Goal: Task Accomplishment & Management: Use online tool/utility

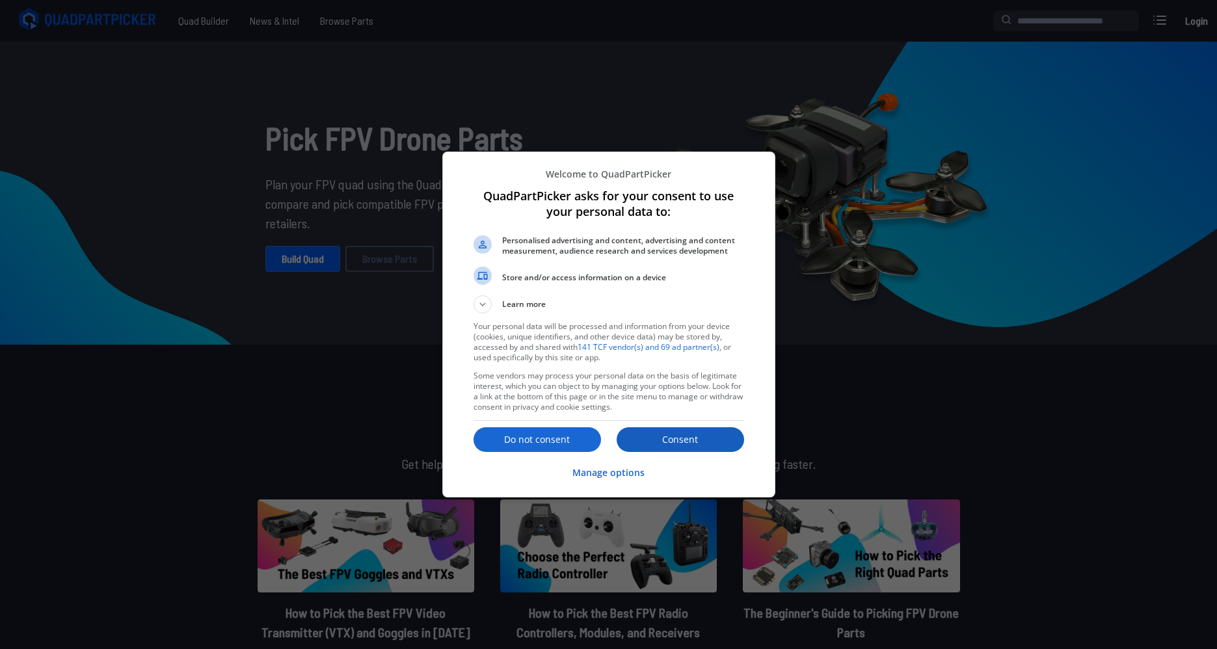
click at [639, 430] on button "Consent" at bounding box center [680, 439] width 127 height 25
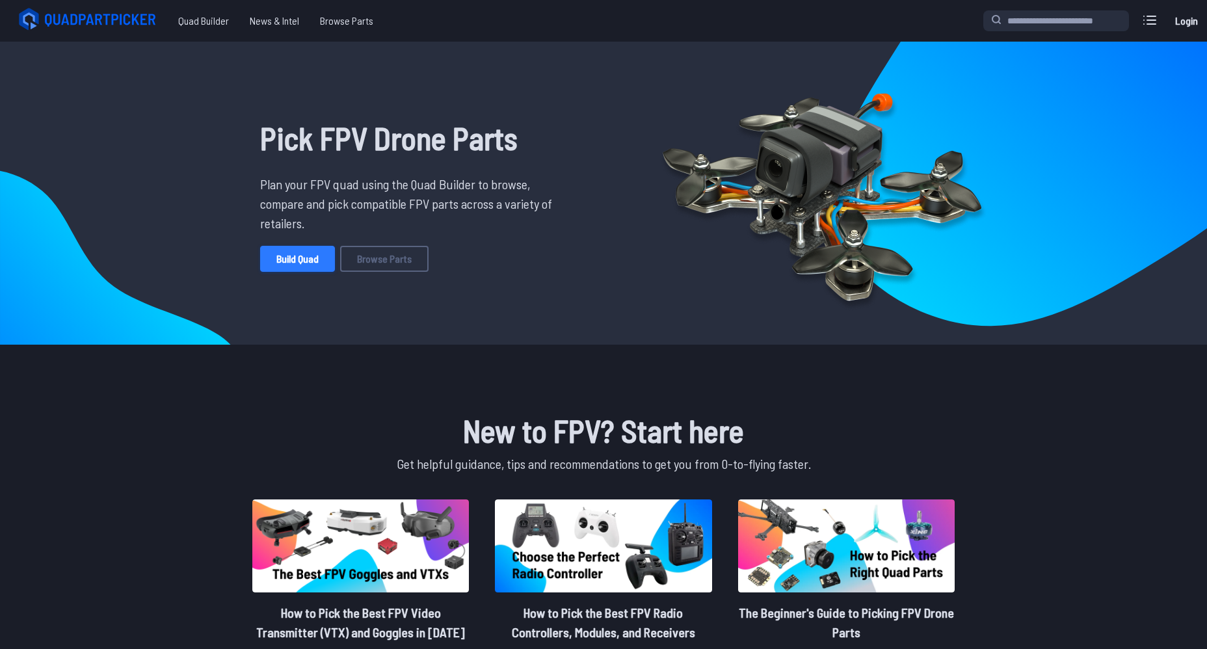
click at [308, 261] on link "Build Quad" at bounding box center [297, 259] width 75 height 26
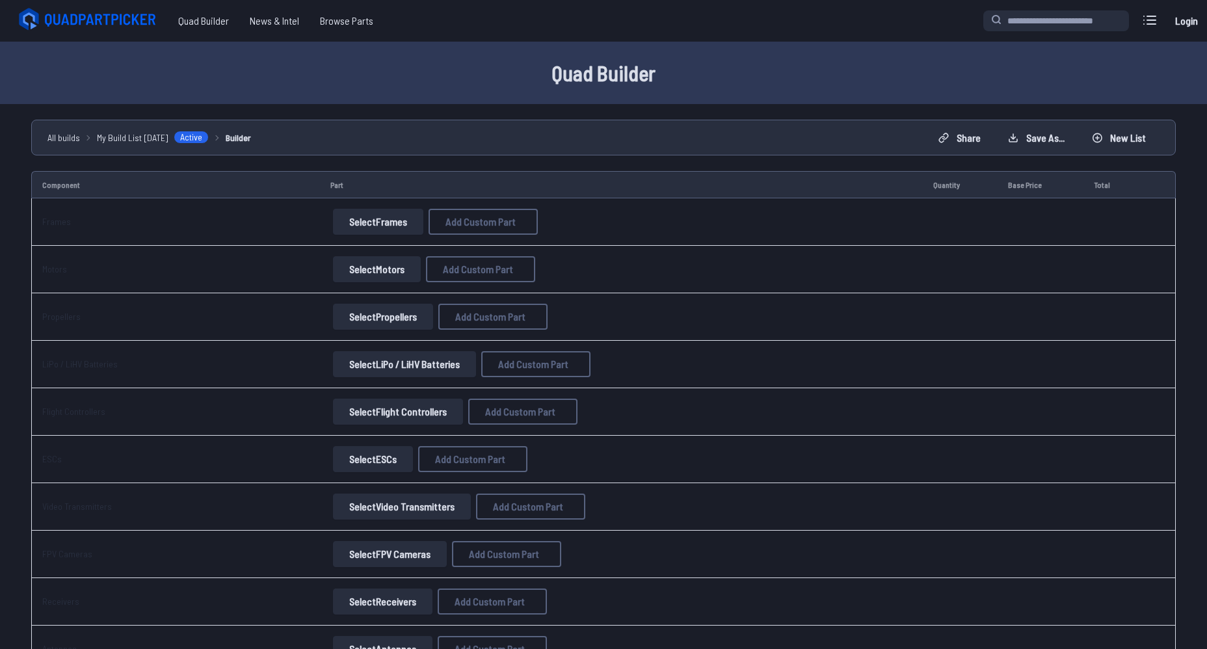
click at [373, 218] on button "Select Frames" at bounding box center [378, 222] width 90 height 26
click at [460, 222] on span "Add Custom Part" at bounding box center [480, 222] width 70 height 10
select select "**********"
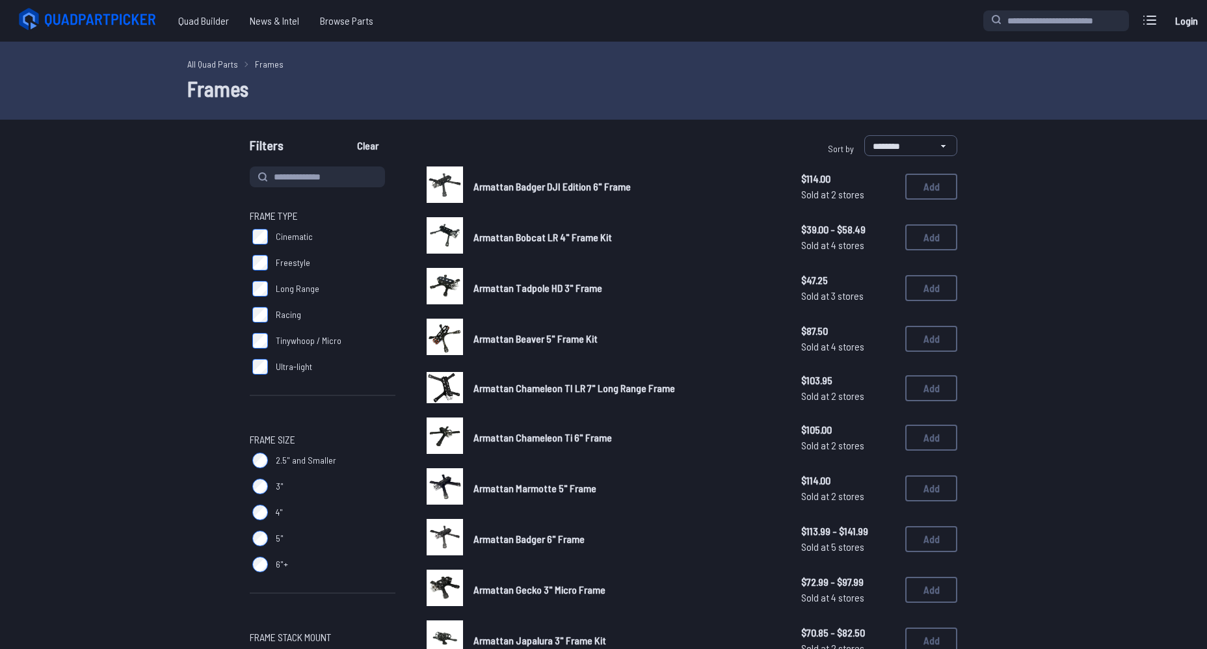
click at [274, 463] on label "2.5" and Smaller" at bounding box center [323, 460] width 146 height 26
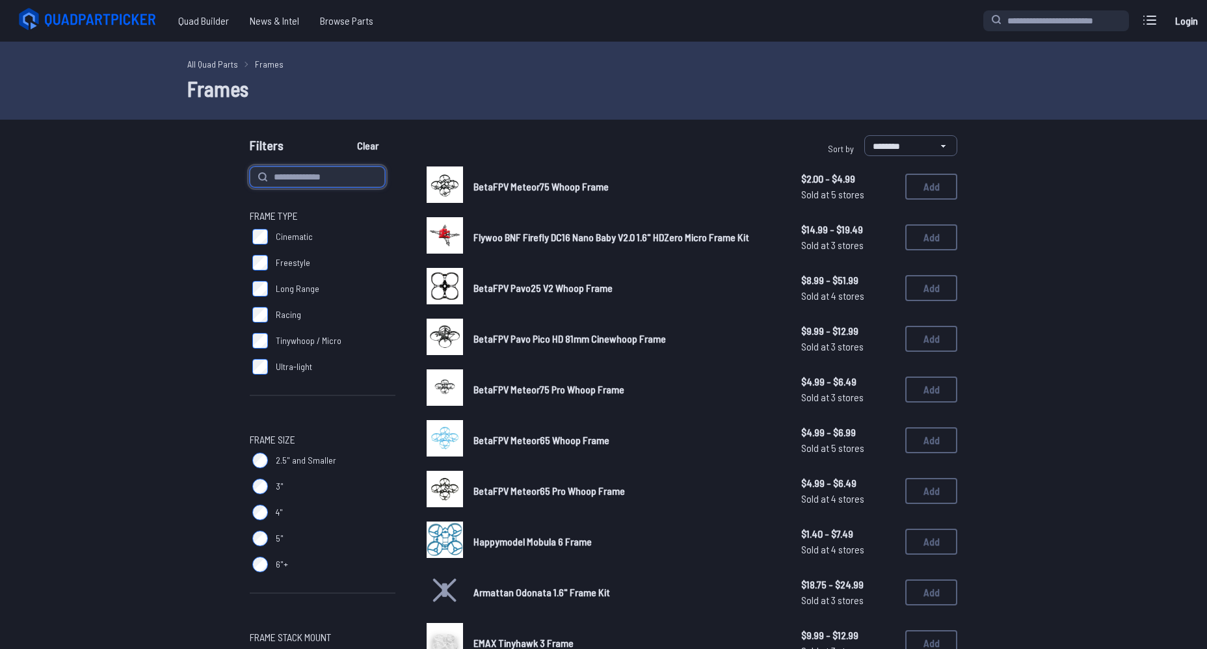
click at [295, 166] on input at bounding box center [317, 176] width 135 height 21
type input "*****"
click at [346, 135] on button "Clear" at bounding box center [368, 145] width 44 height 21
type input "*****"
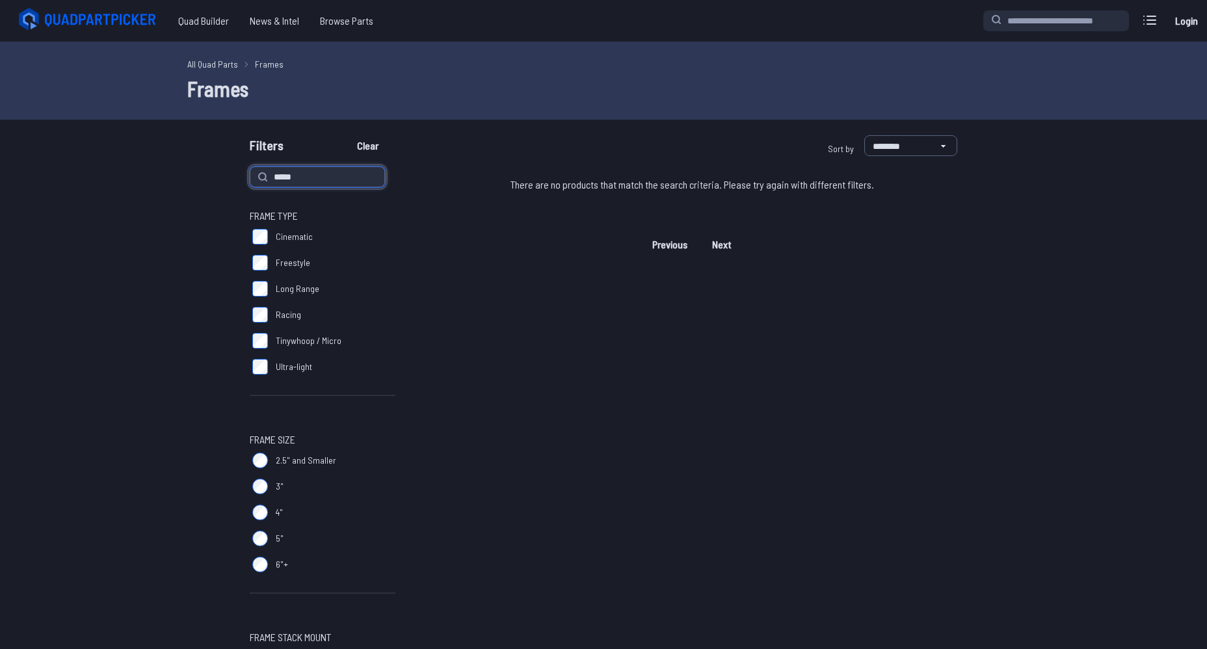
click at [276, 176] on input "*****" at bounding box center [317, 176] width 135 height 21
type input "*****"
click at [346, 135] on button "Clear" at bounding box center [368, 145] width 44 height 21
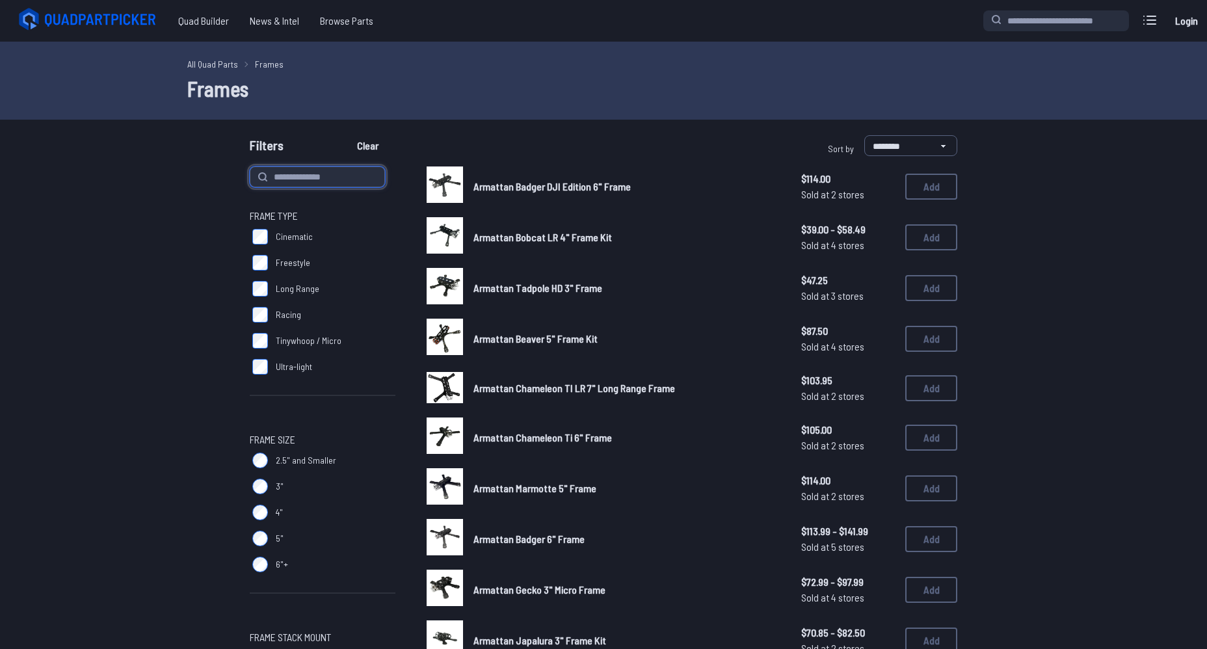
click at [300, 174] on input at bounding box center [317, 176] width 135 height 21
type input "******"
click at [346, 135] on button "Clear" at bounding box center [368, 145] width 44 height 21
type input "******"
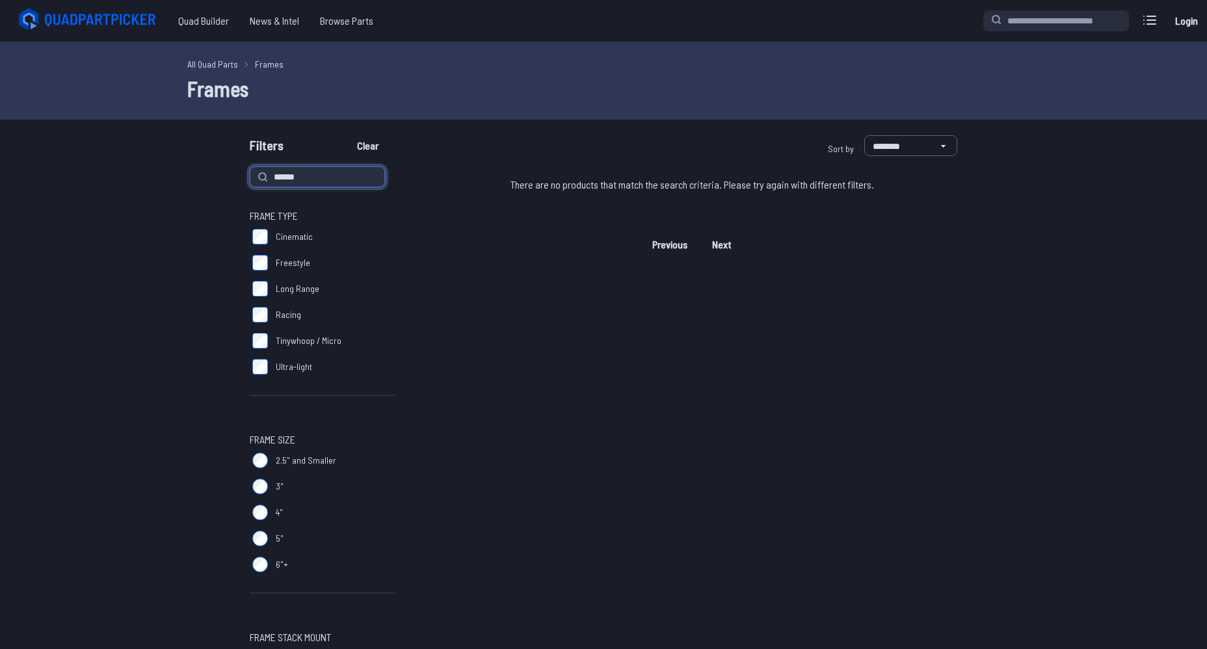
drag, startPoint x: 322, startPoint y: 172, endPoint x: 246, endPoint y: 179, distance: 76.4
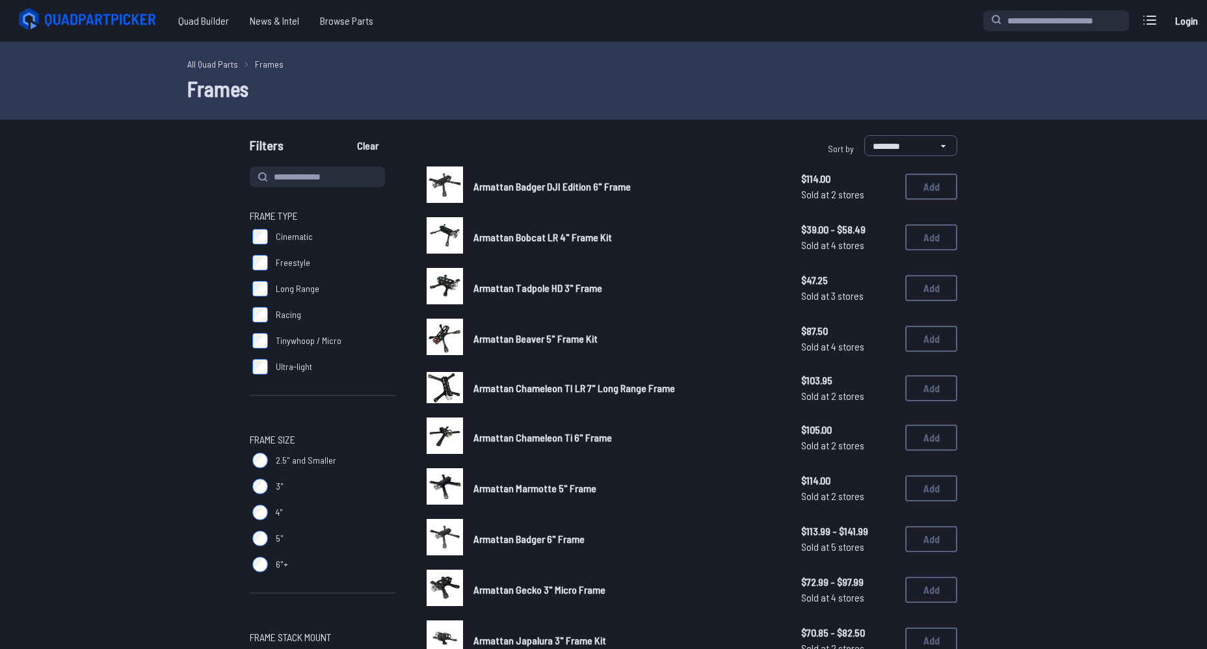
click at [262, 470] on label "2.5" and Smaller" at bounding box center [323, 460] width 146 height 26
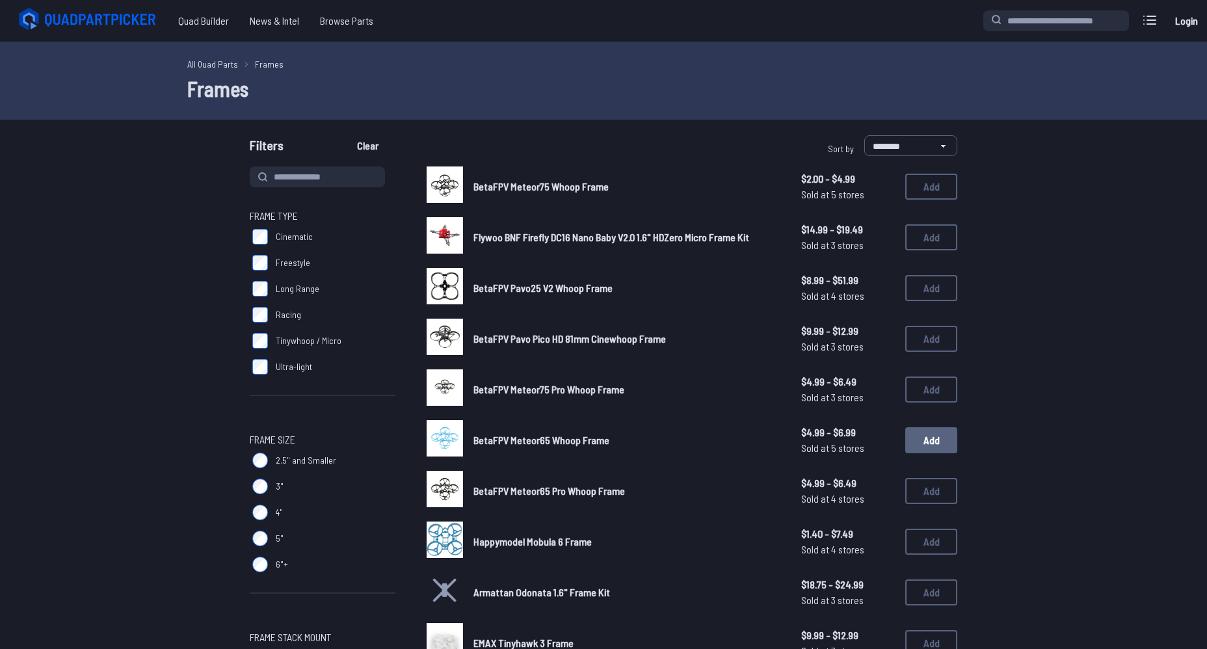
click at [939, 433] on button "Add" at bounding box center [931, 440] width 52 height 26
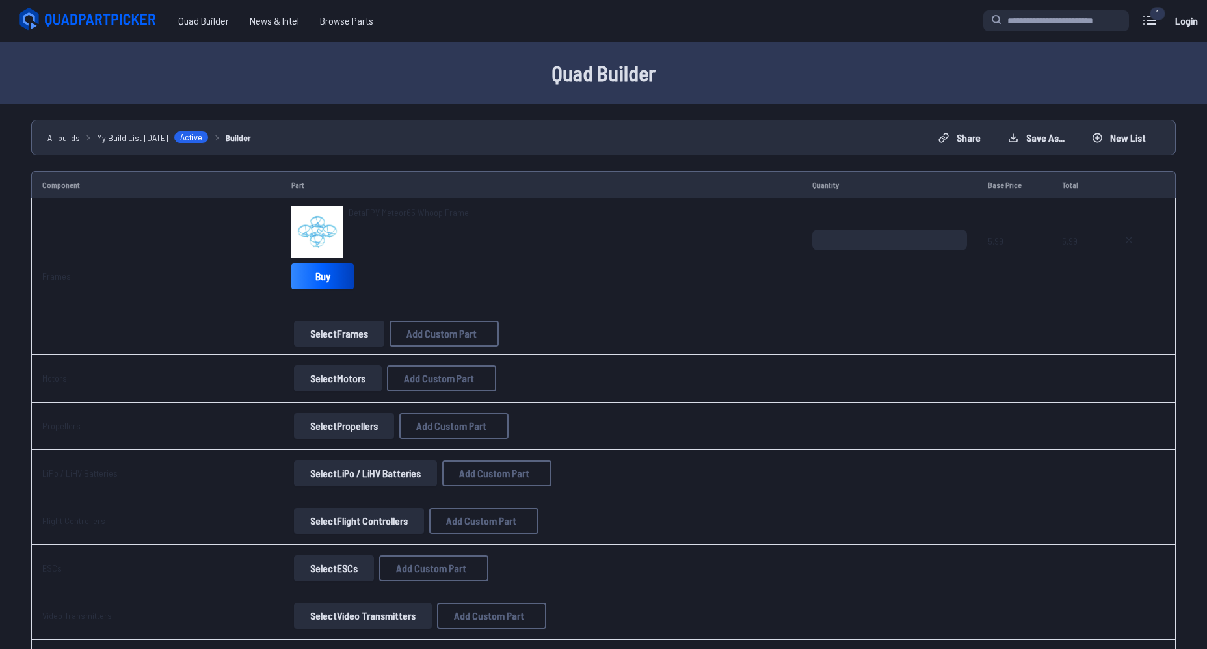
click at [341, 373] on button "Select Motors" at bounding box center [338, 378] width 88 height 26
click at [338, 378] on button "Select Motors" at bounding box center [338, 378] width 88 height 26
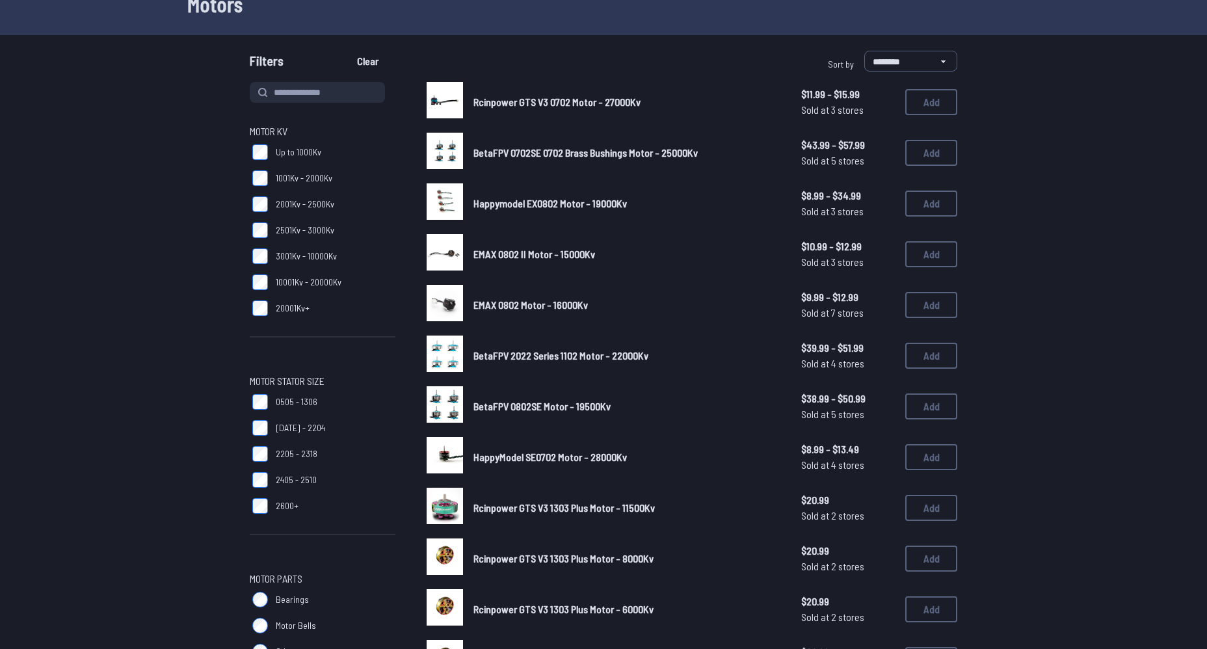
scroll to position [85, 0]
click at [916, 403] on button "Add" at bounding box center [931, 406] width 52 height 26
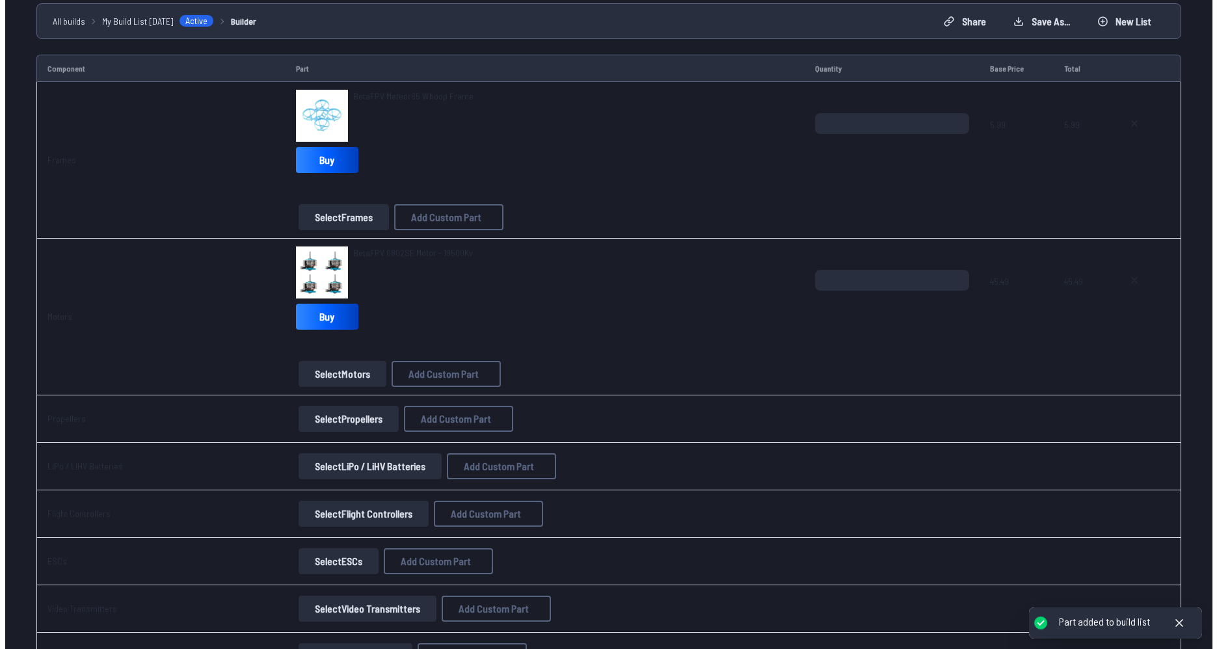
scroll to position [130, 0]
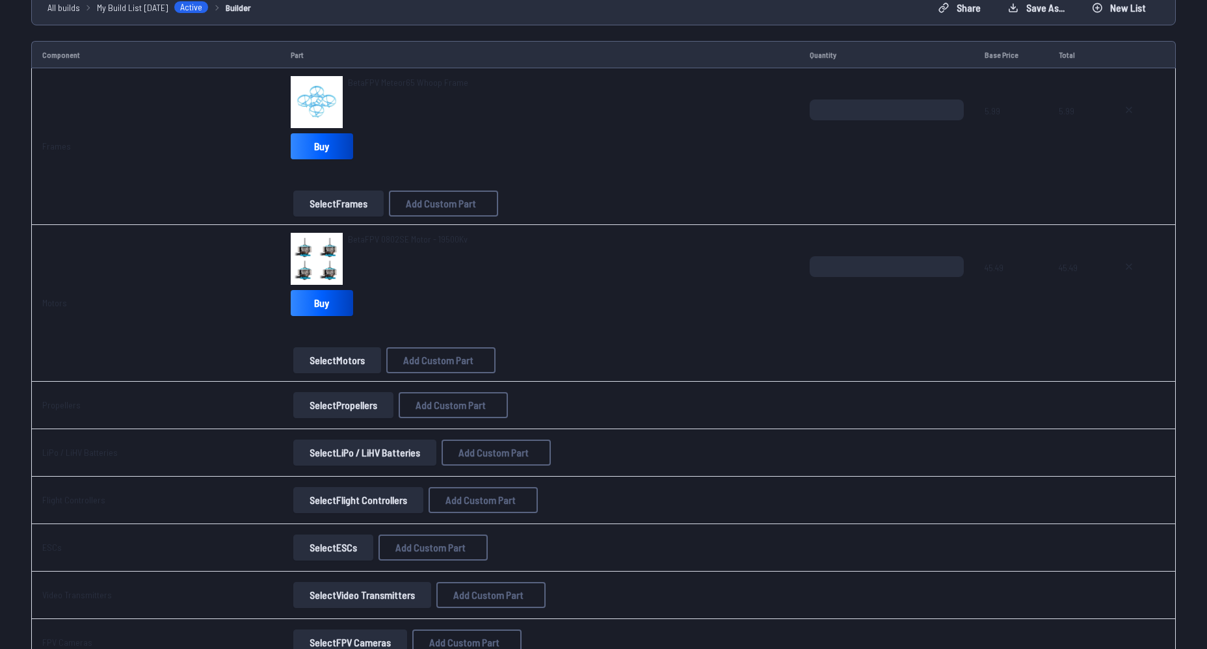
click at [364, 408] on button "Select Propellers" at bounding box center [343, 405] width 100 height 26
click at [453, 404] on span "Add Custom Part" at bounding box center [451, 405] width 70 height 10
select select "**********"
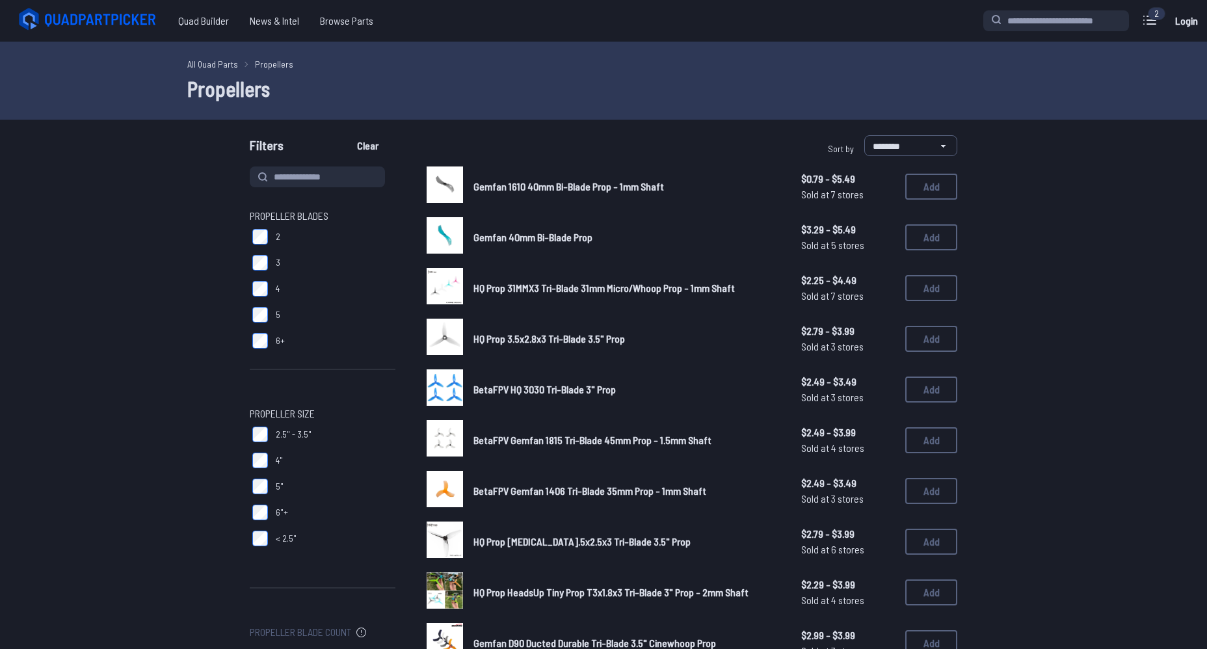
click at [730, 136] on div "**********" at bounding box center [783, 148] width 349 height 26
click at [938, 198] on button "Add" at bounding box center [931, 187] width 52 height 26
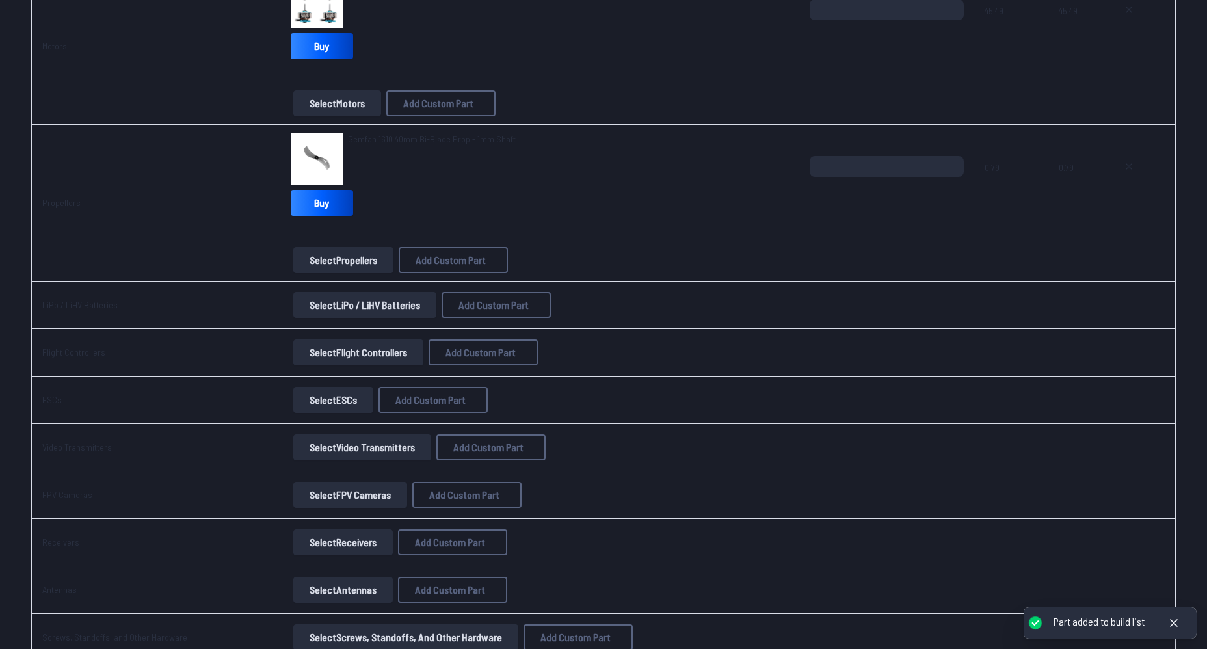
scroll to position [390, 0]
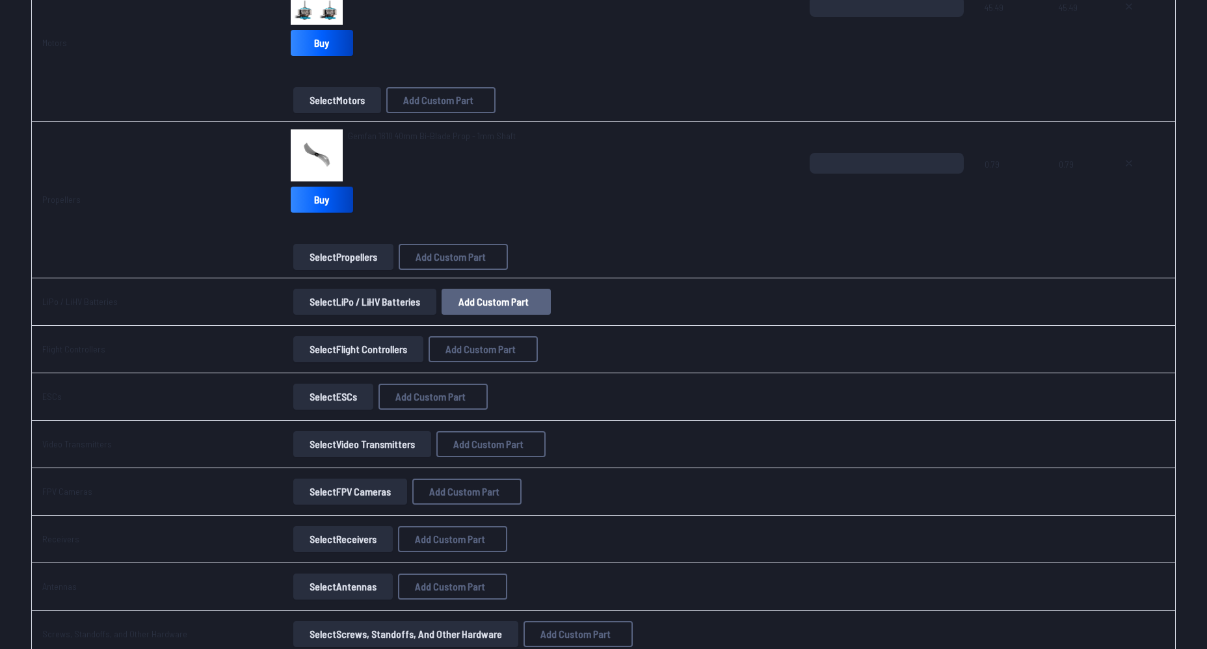
click at [481, 305] on span "Add Custom Part" at bounding box center [493, 302] width 70 height 10
select select "**********"
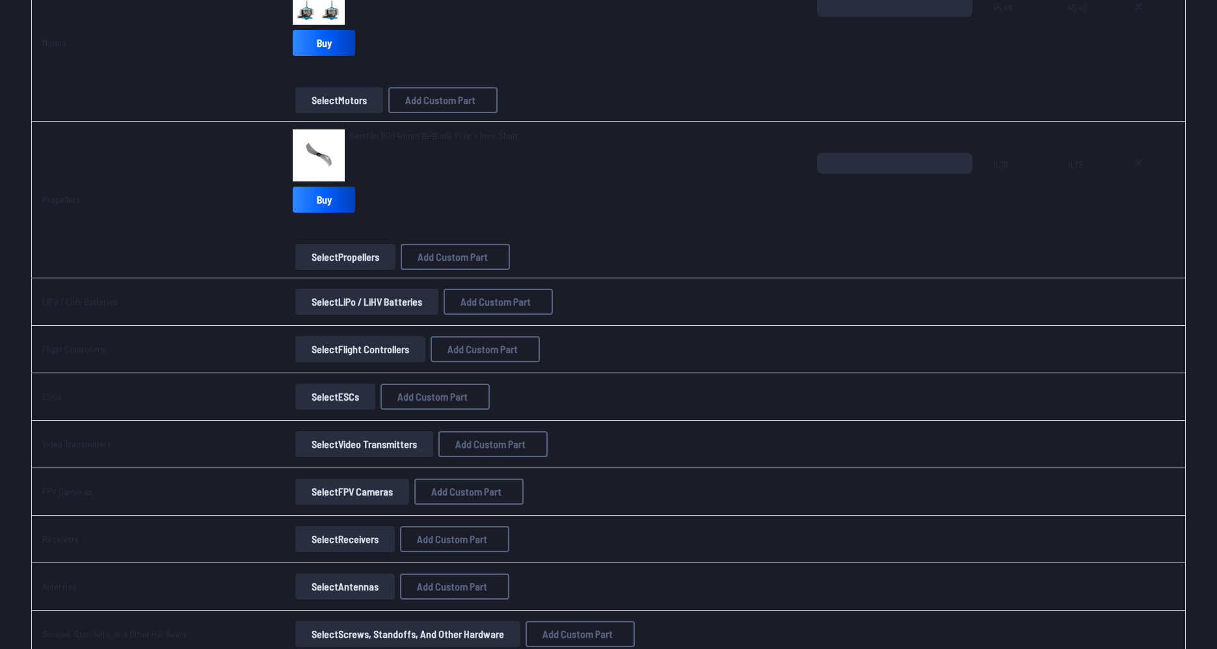
click at [737, 144] on icon at bounding box center [731, 150] width 12 height 12
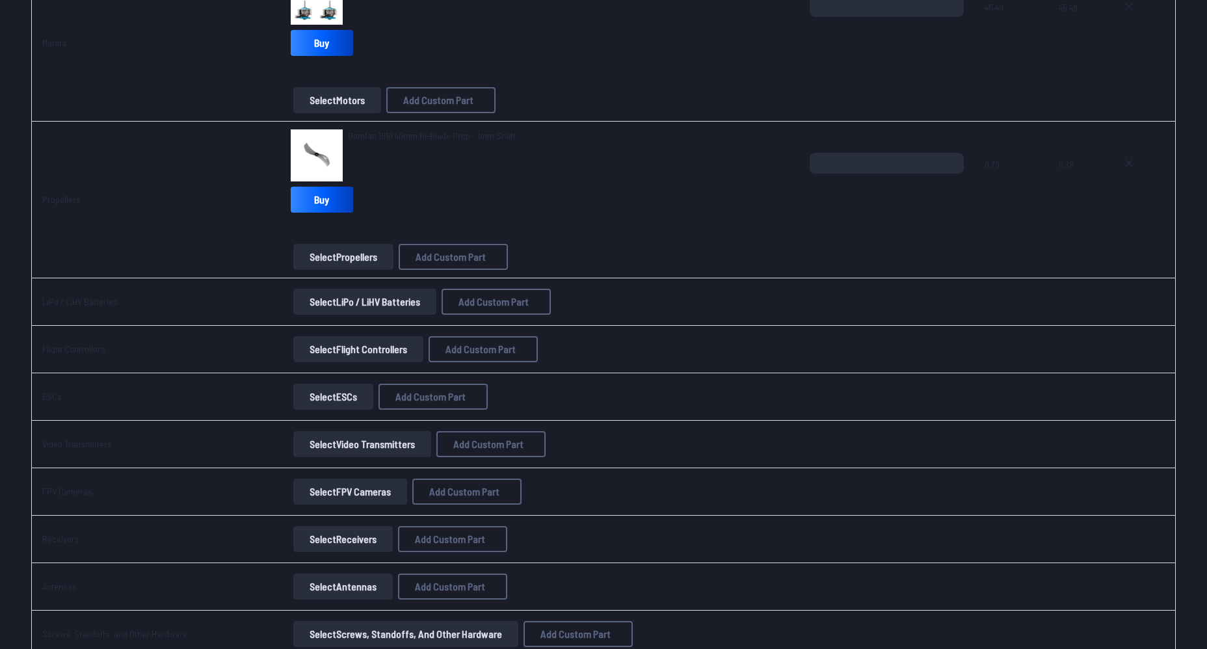
click at [373, 295] on button "Select LiPo / LiHV Batteries" at bounding box center [364, 302] width 143 height 26
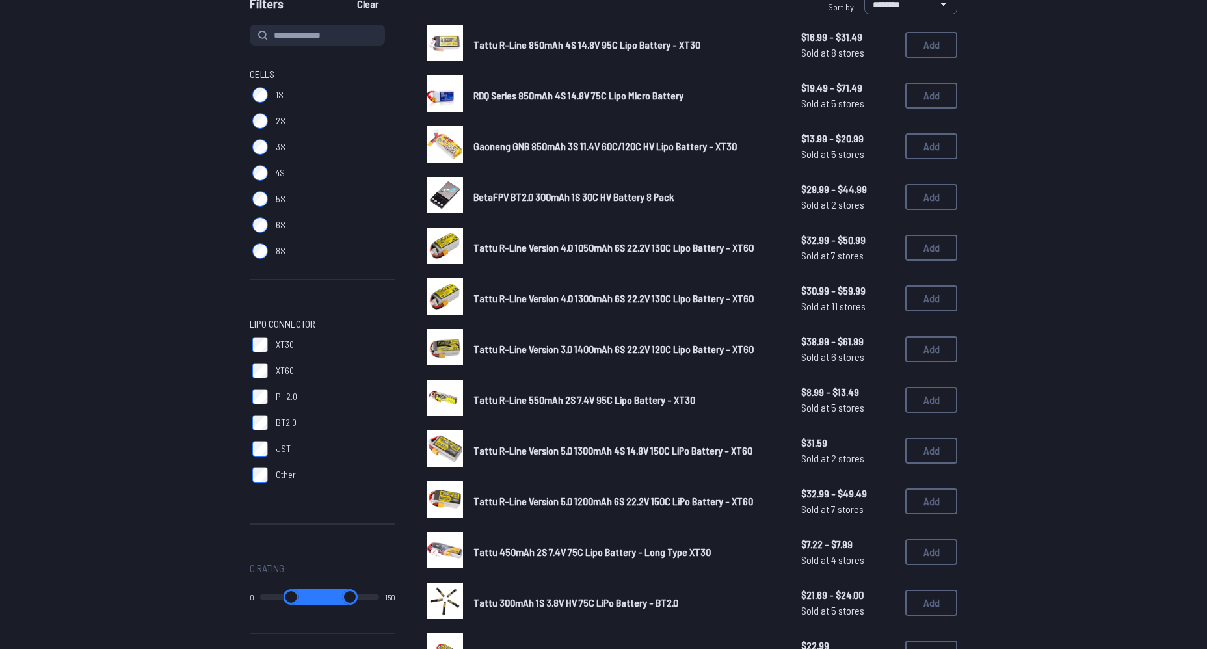
scroll to position [130, 0]
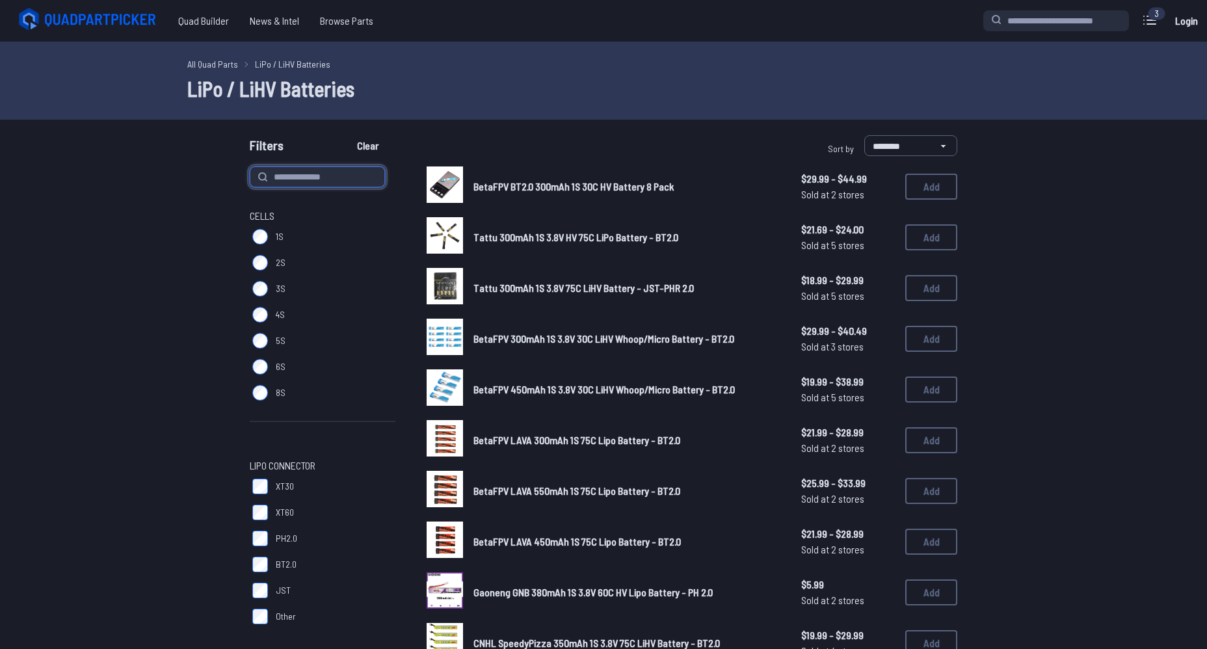
click at [338, 171] on input at bounding box center [317, 176] width 135 height 21
type input "****"
click at [346, 135] on button "Clear" at bounding box center [368, 145] width 44 height 21
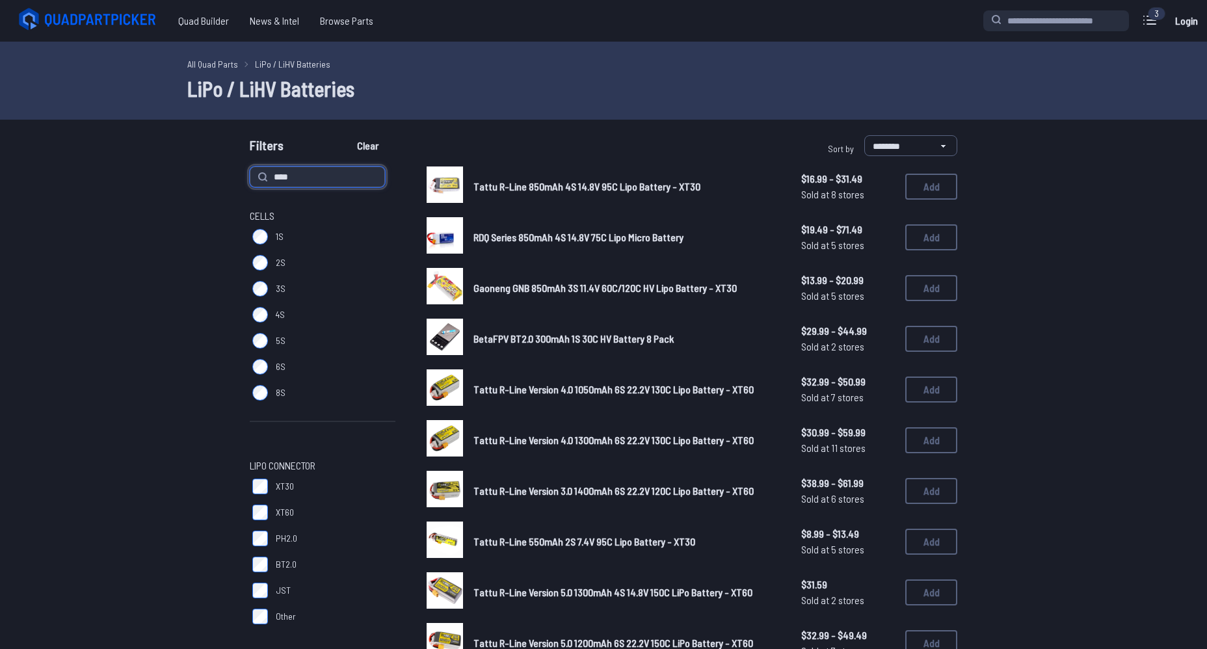
type input "****"
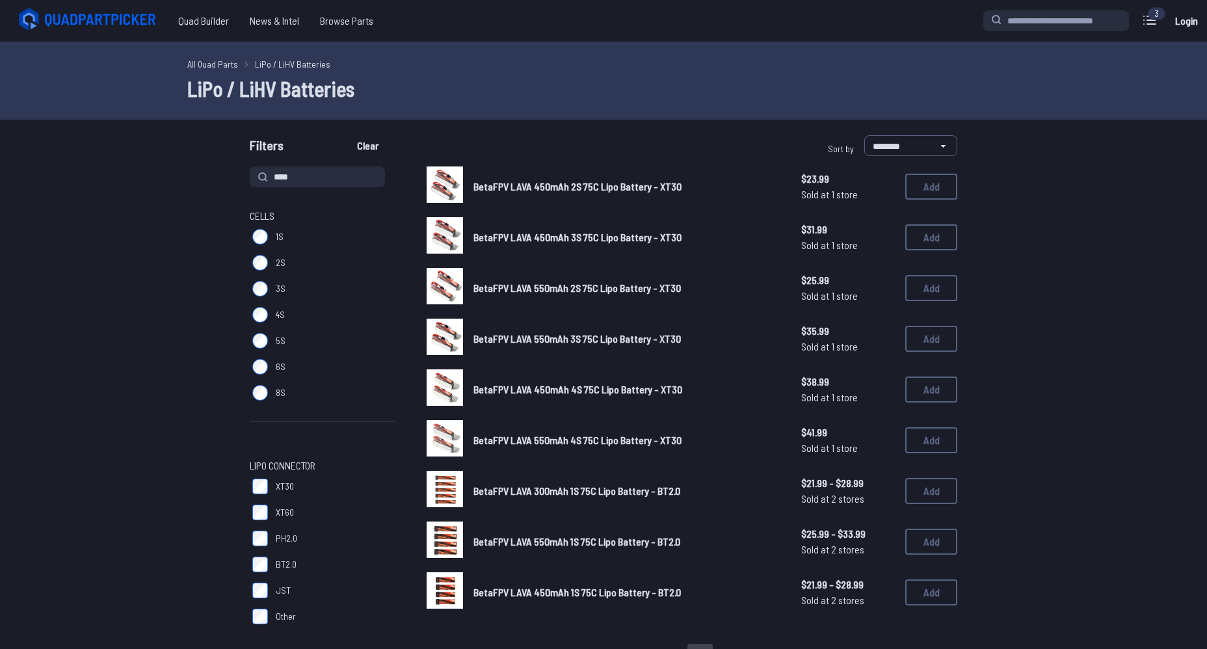
click at [243, 226] on div "**** Cells 1S 2S 3S 4S 5S 6S 8S LiPo Connector XT30 XT60 PH2.0 BT2.0 JST Other …" at bounding box center [603, 572] width 832 height 812
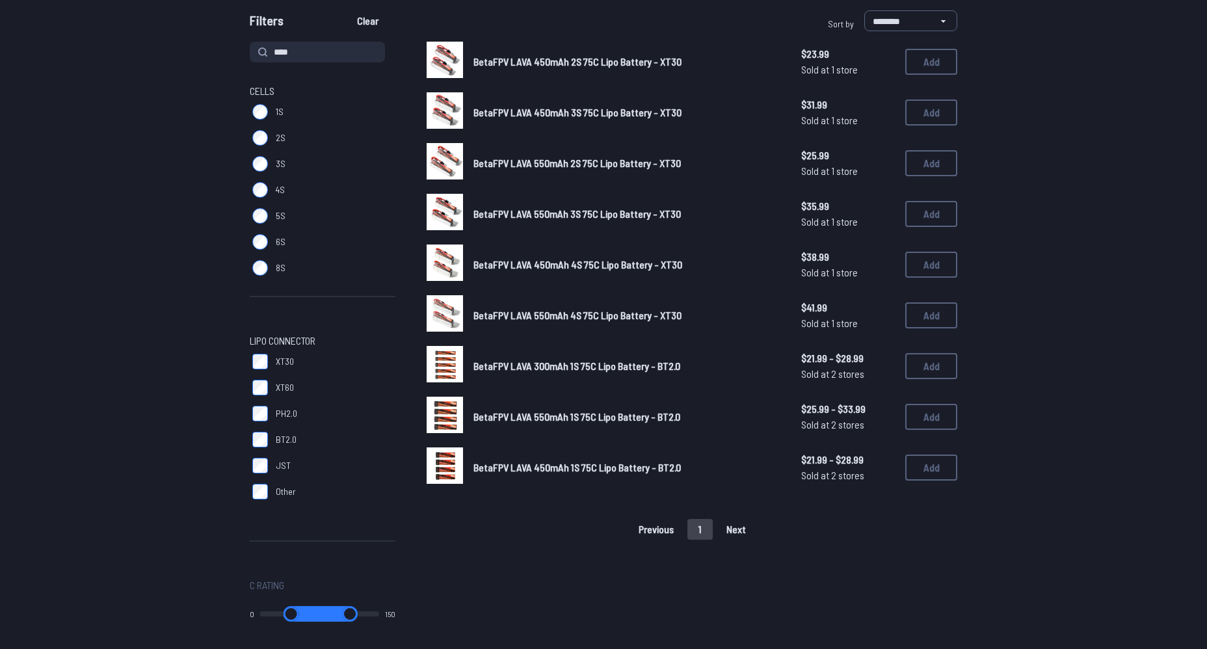
scroll to position [130, 0]
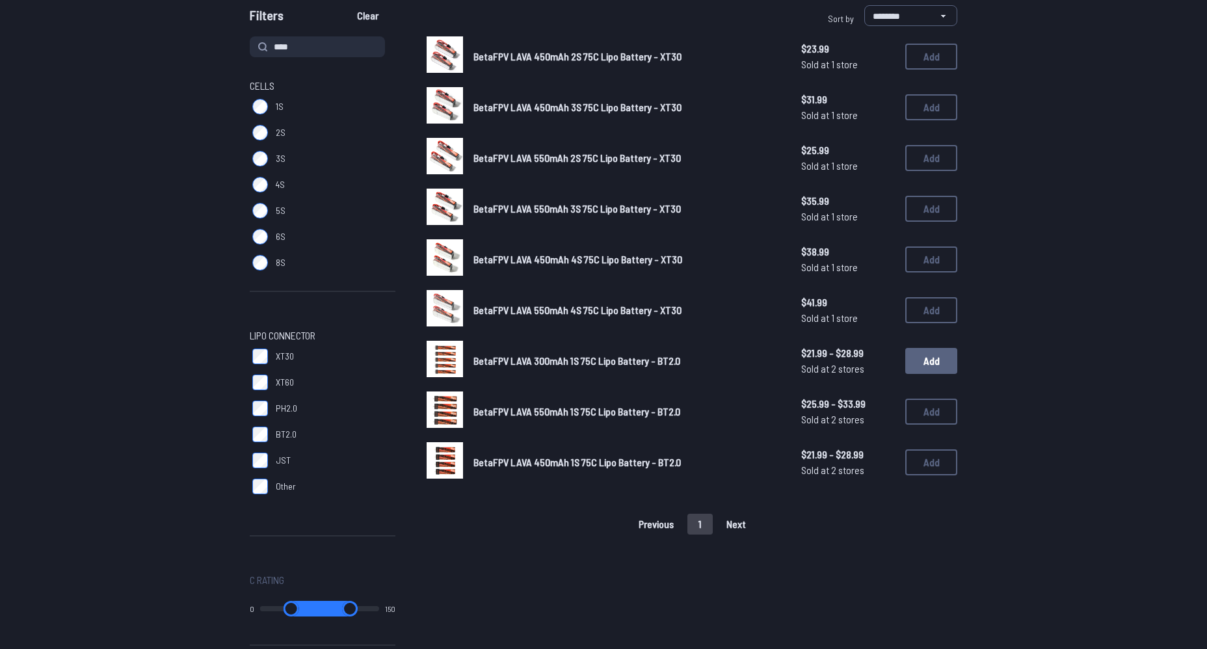
click at [942, 362] on button "Add" at bounding box center [931, 361] width 52 height 26
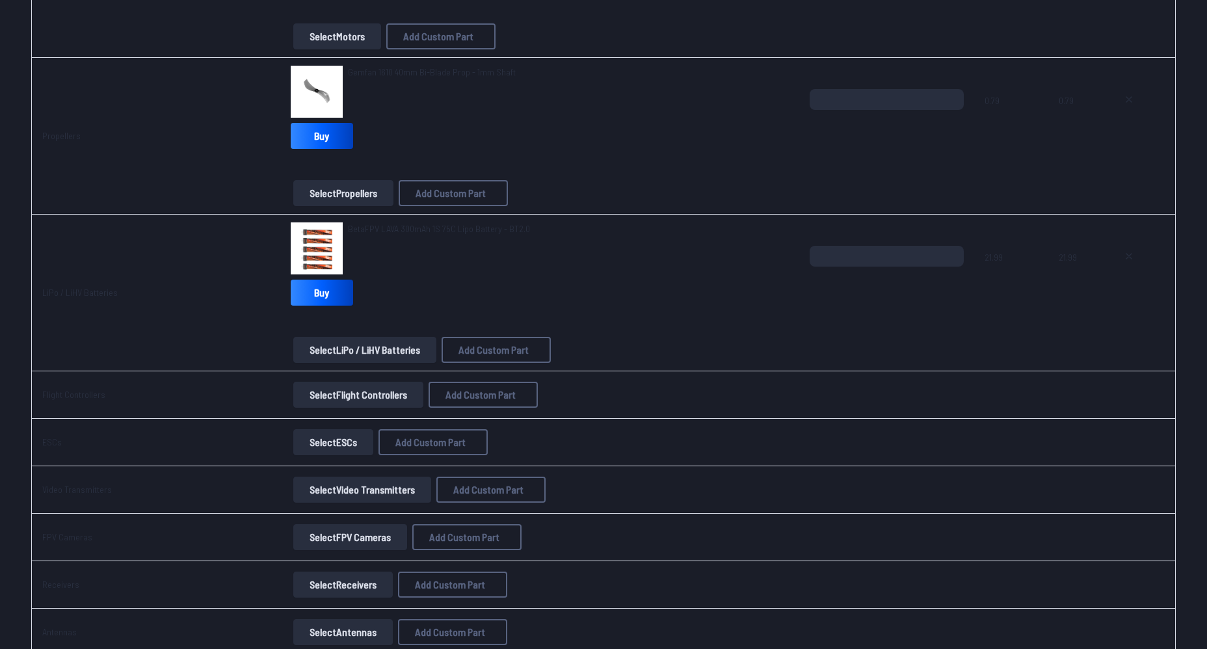
scroll to position [455, 0]
click at [398, 400] on button "Select Flight Controllers" at bounding box center [358, 393] width 130 height 26
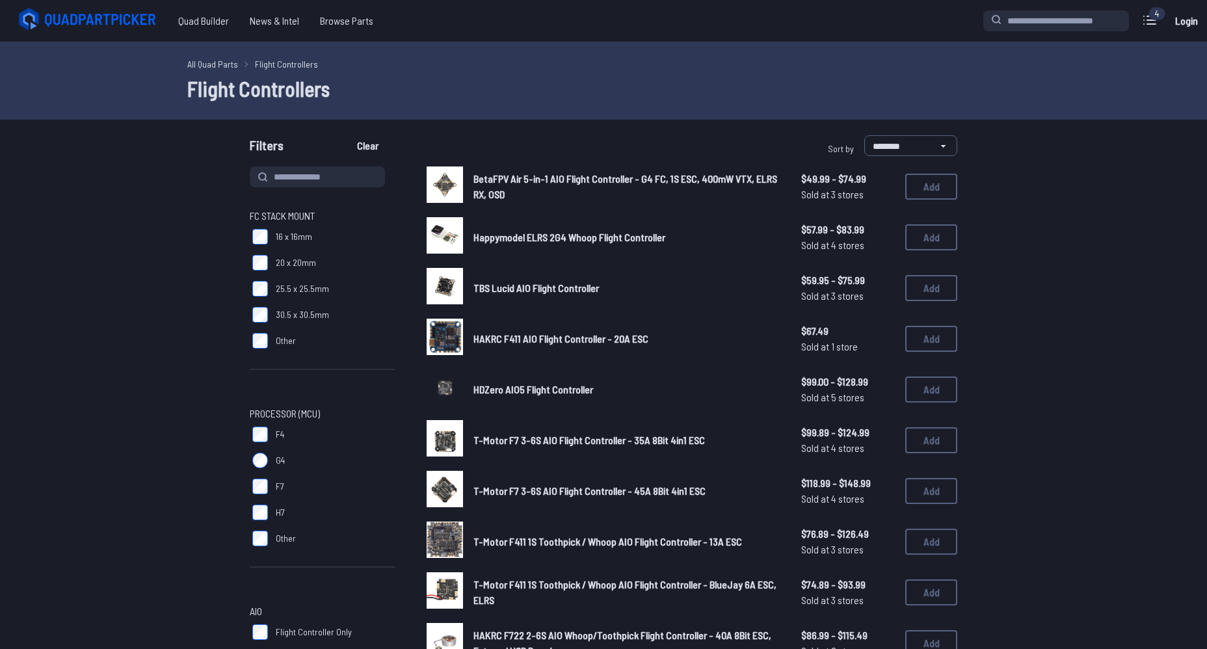
click at [522, 186] on link "BetaFPV Air 5-in-1 AIO Flight Controller - G4 FC, 1S ESC, 400mW VTX, ELRS RX, O…" at bounding box center [626, 186] width 307 height 31
click at [942, 186] on button "Add" at bounding box center [931, 187] width 52 height 26
click at [957, 194] on button "Add" at bounding box center [931, 187] width 52 height 26
click at [944, 185] on button "Add" at bounding box center [931, 187] width 52 height 26
click at [944, 184] on button "Add" at bounding box center [931, 187] width 52 height 26
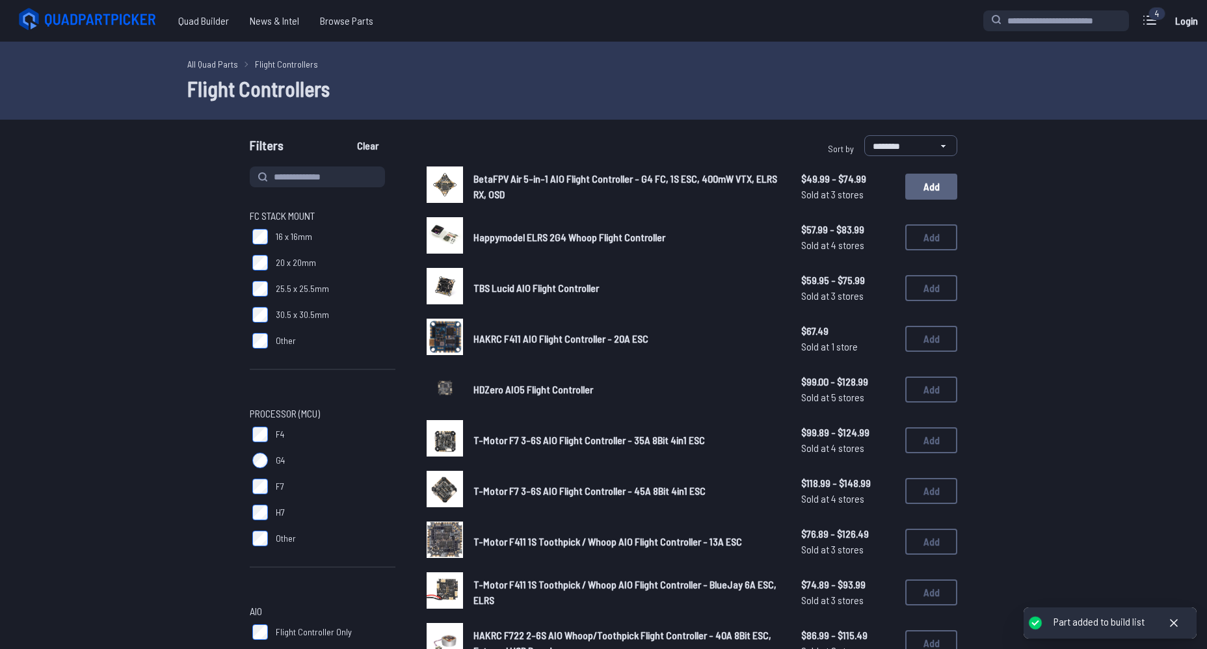
click at [944, 184] on button "Add" at bounding box center [931, 187] width 52 height 26
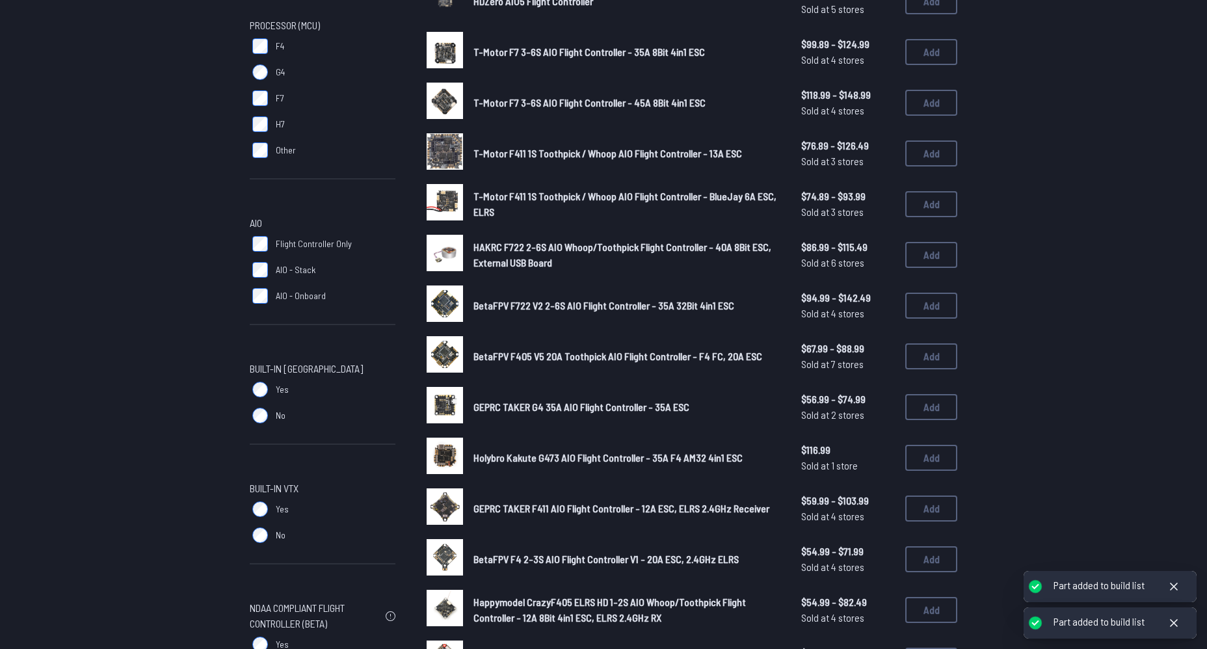
scroll to position [260, 0]
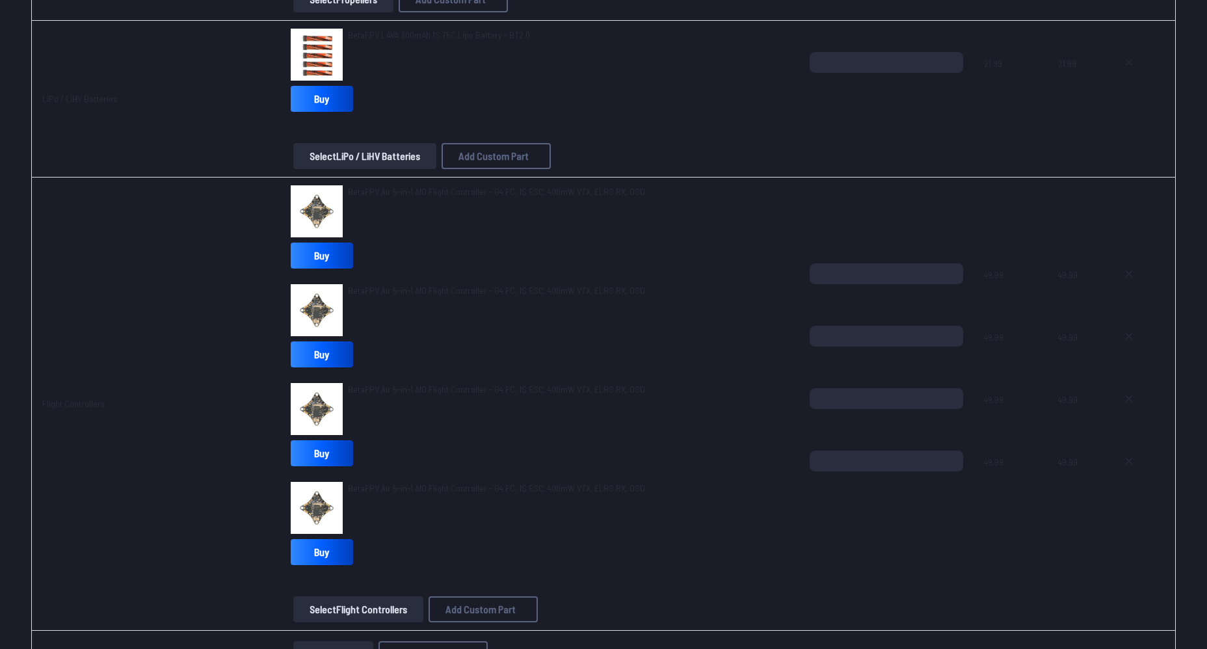
scroll to position [650, 0]
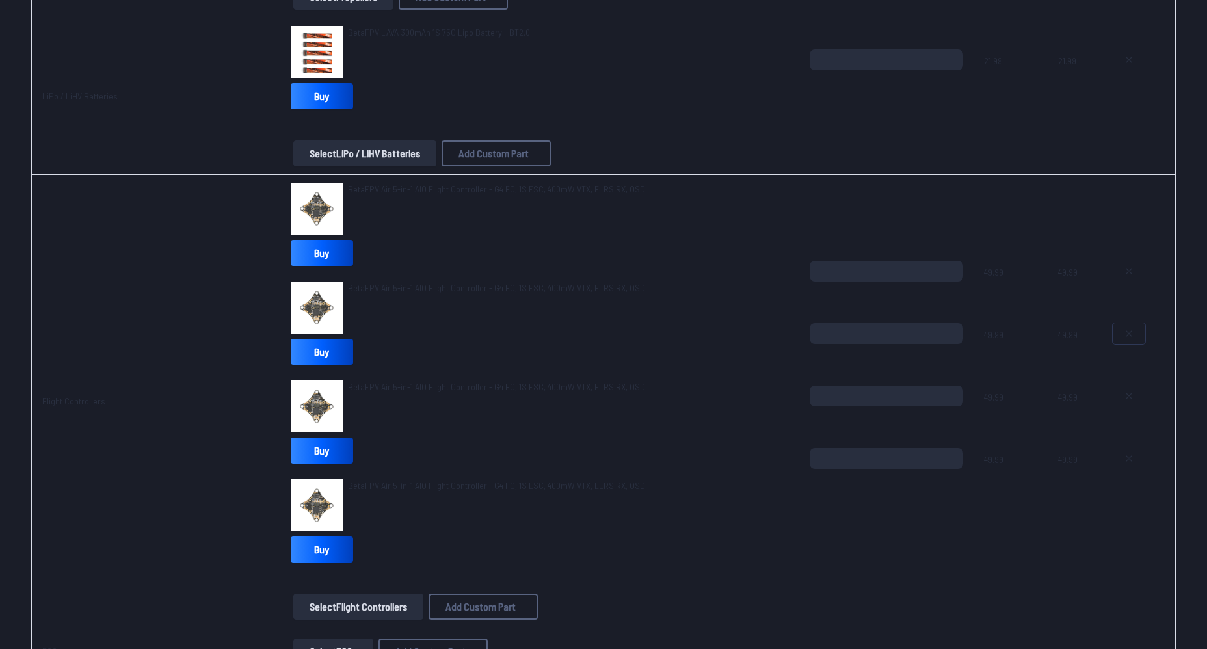
click at [1122, 340] on button at bounding box center [1129, 333] width 33 height 21
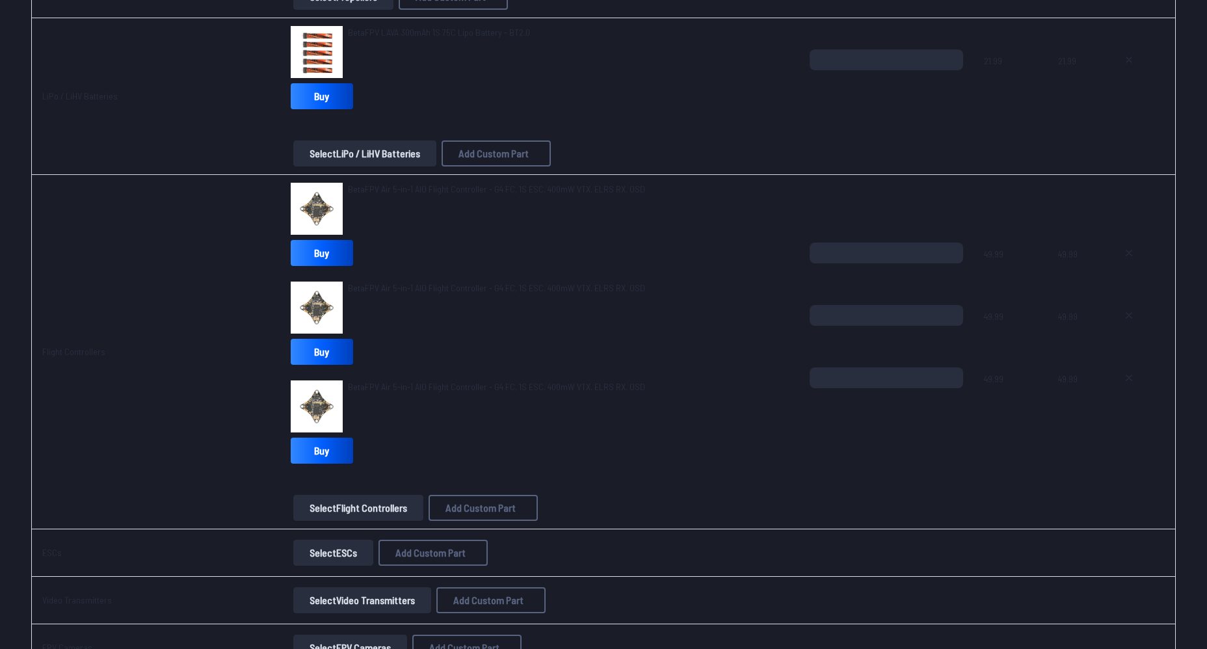
click at [1126, 327] on div at bounding box center [1139, 336] width 52 height 62
click at [1126, 319] on icon at bounding box center [1129, 315] width 10 height 10
click at [1130, 371] on button at bounding box center [1129, 377] width 33 height 21
type textarea "**********"
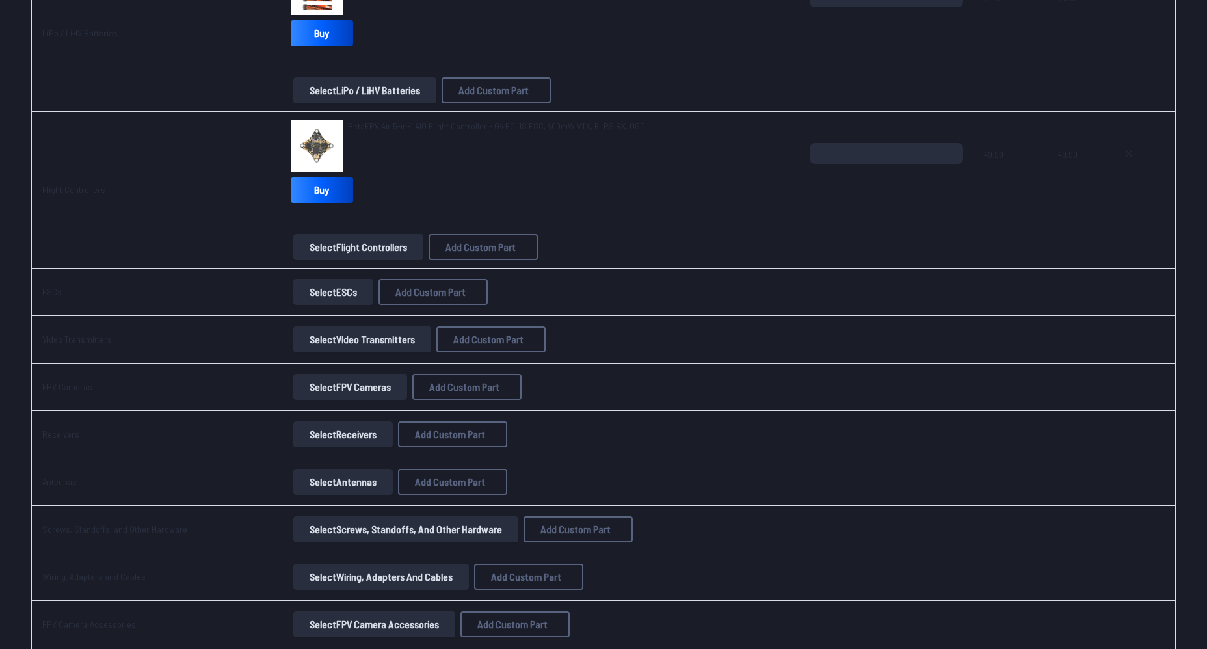
scroll to position [715, 0]
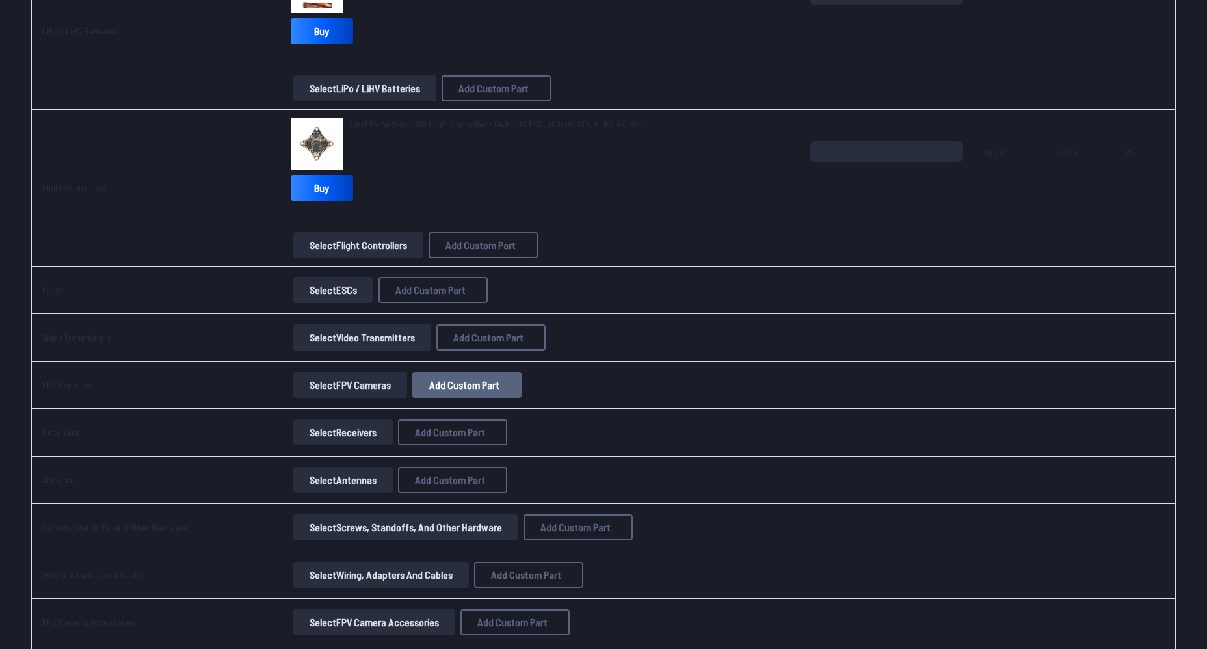
click at [434, 392] on button "Add Custom Part" at bounding box center [466, 385] width 109 height 26
select select "**********"
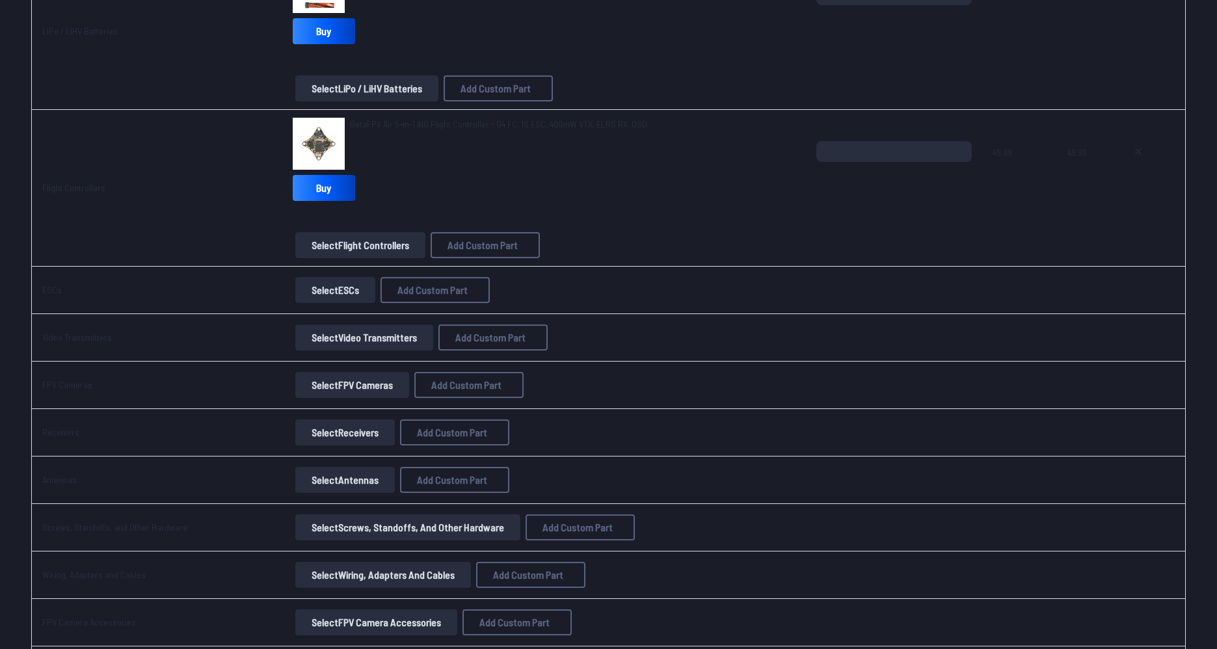
click at [652, 509] on button "Cancel" at bounding box center [636, 499] width 46 height 19
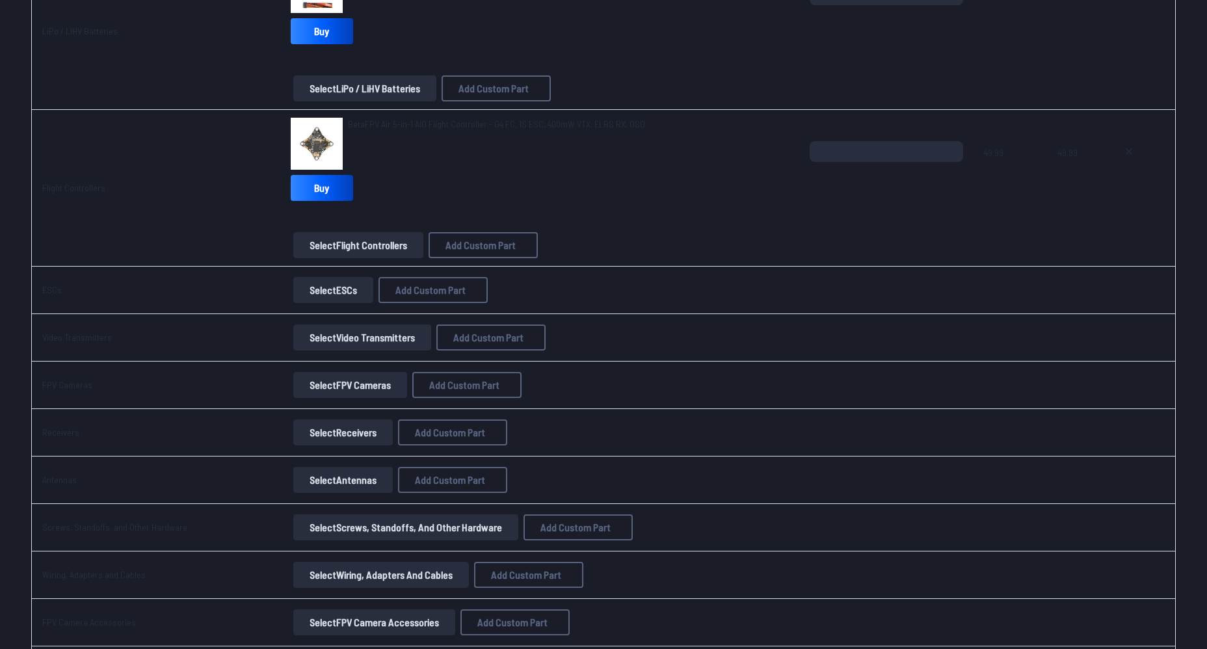
click at [359, 345] on button "Select Video Transmitters" at bounding box center [362, 338] width 138 height 26
click at [369, 379] on button "Select FPV Cameras" at bounding box center [350, 385] width 114 height 26
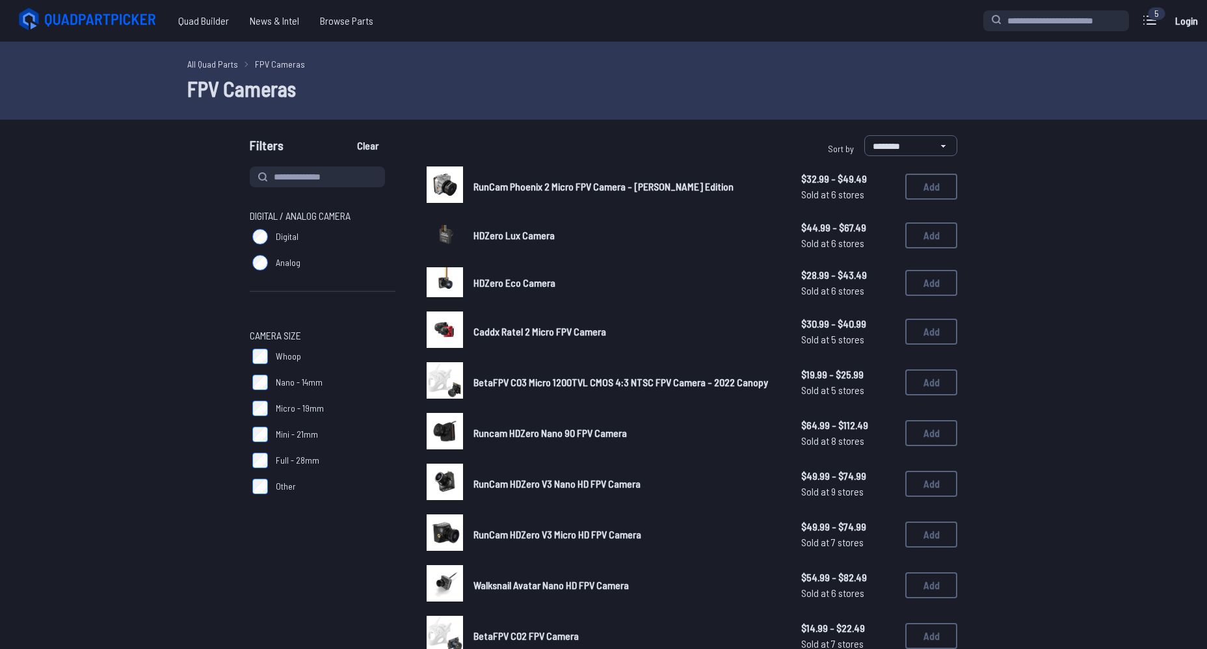
click at [289, 263] on span "Analog" at bounding box center [288, 262] width 25 height 13
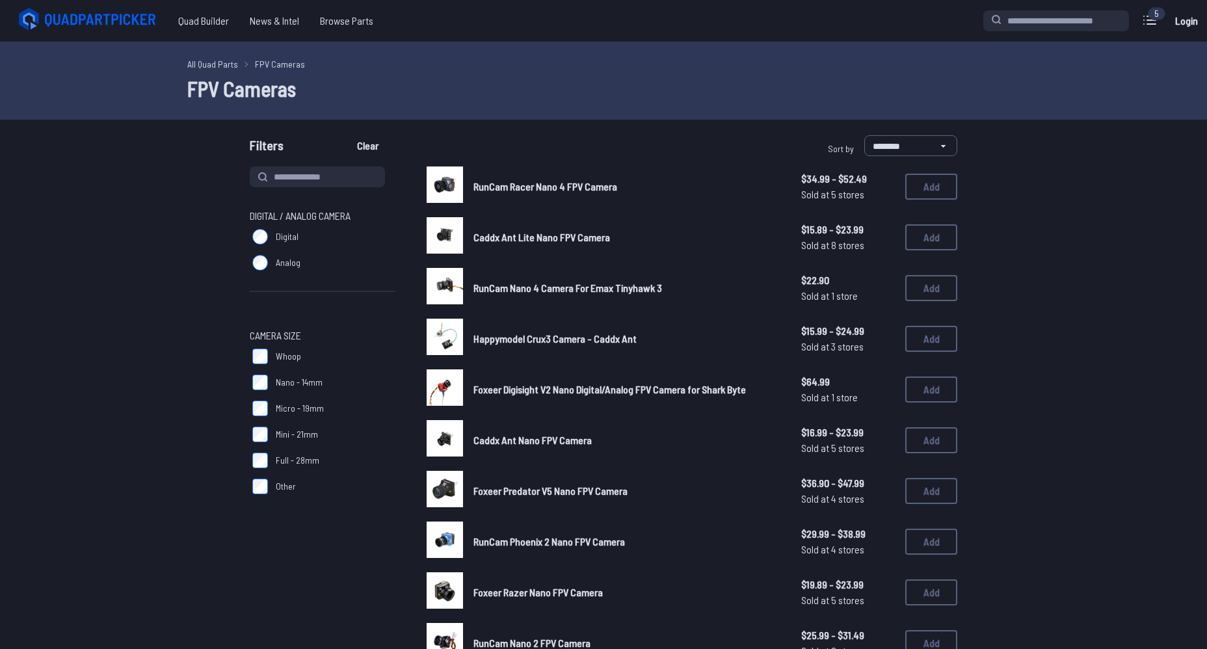
click at [437, 243] on img at bounding box center [445, 235] width 36 height 36
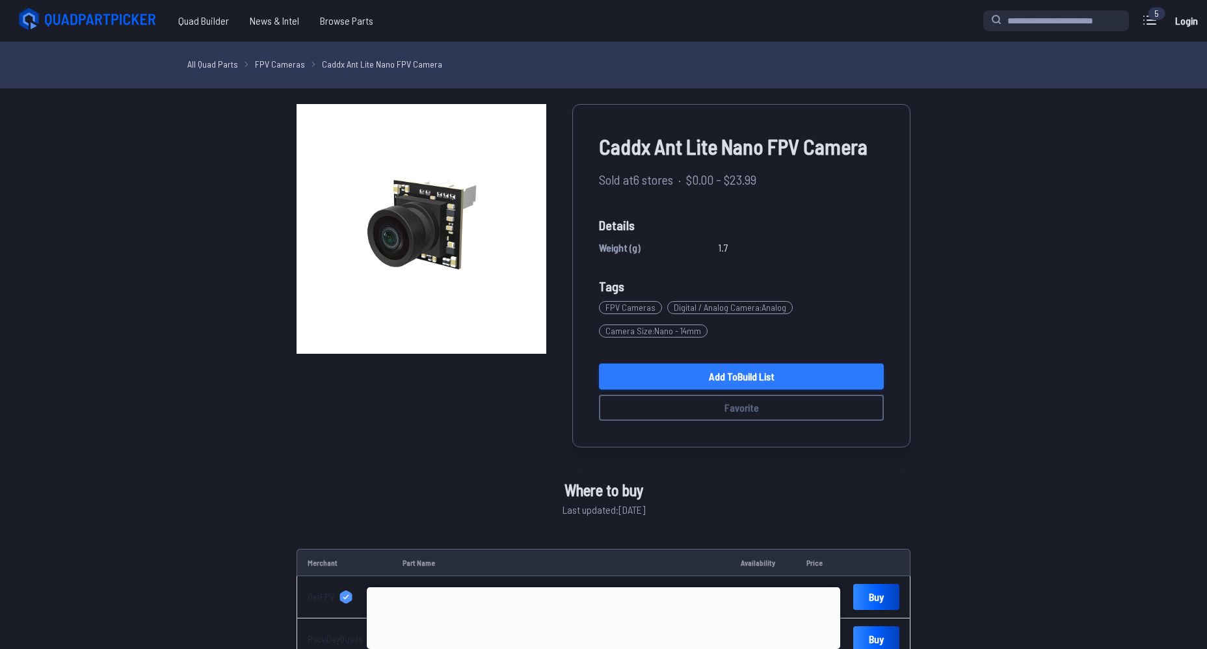
click at [795, 386] on link "Add to Build List" at bounding box center [741, 377] width 285 height 26
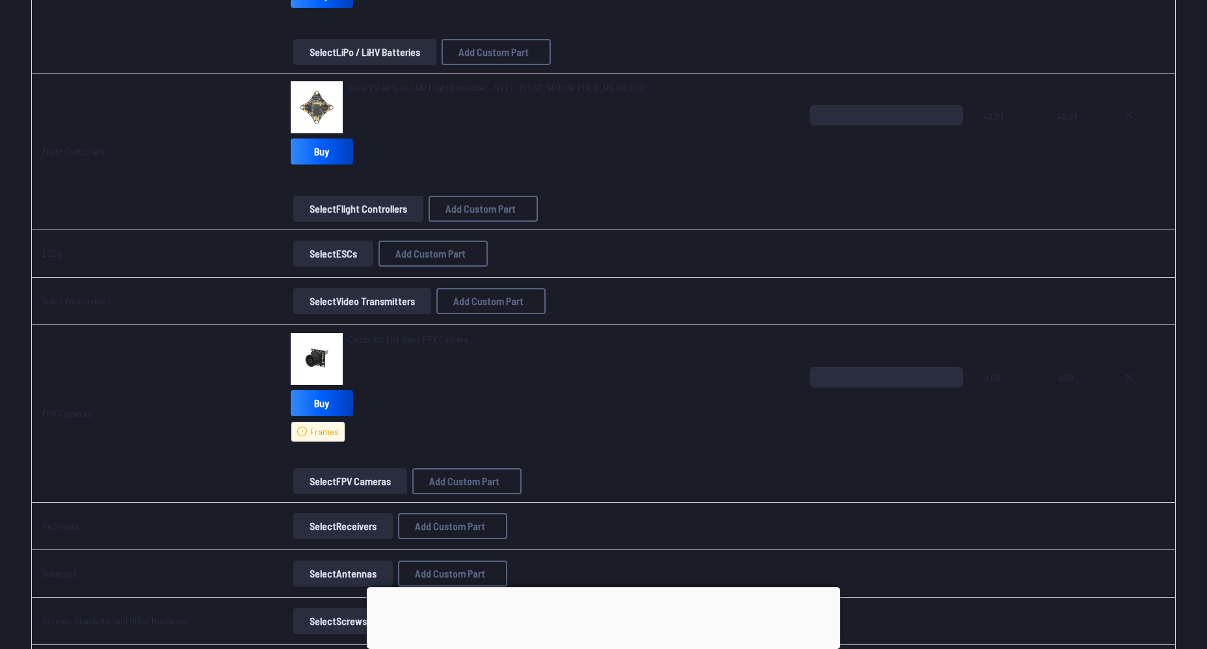
scroll to position [910, 0]
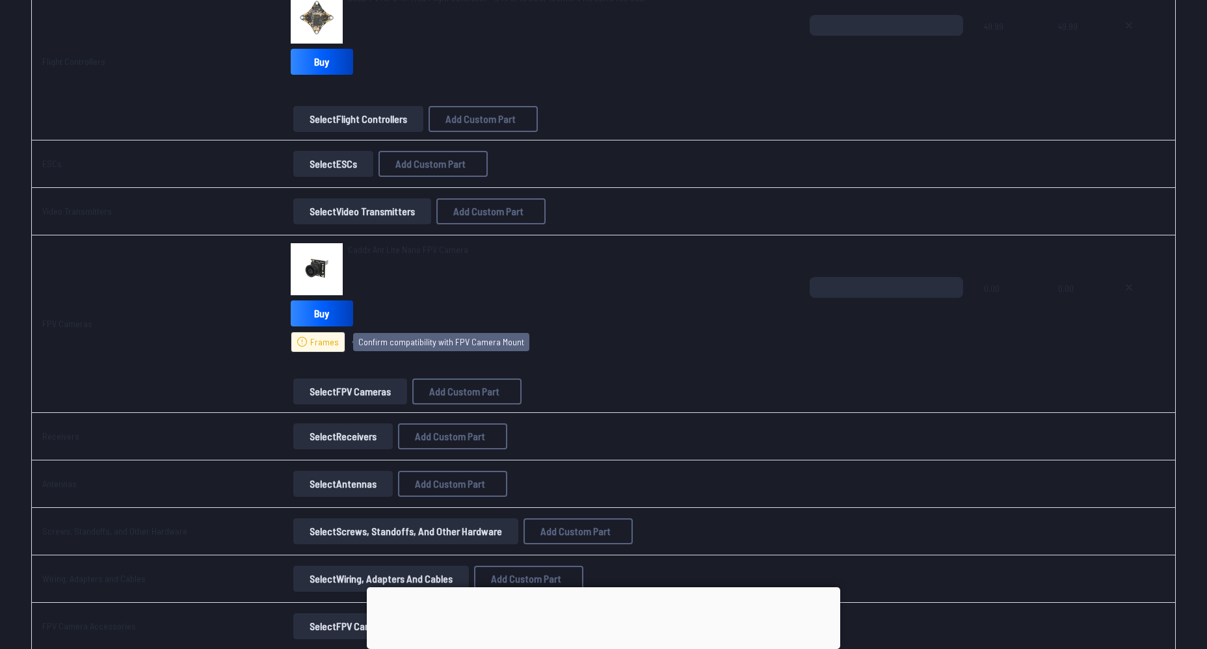
click at [310, 348] on span "Frames" at bounding box center [324, 342] width 29 height 13
click at [371, 387] on button "Select FPV Cameras" at bounding box center [350, 391] width 114 height 26
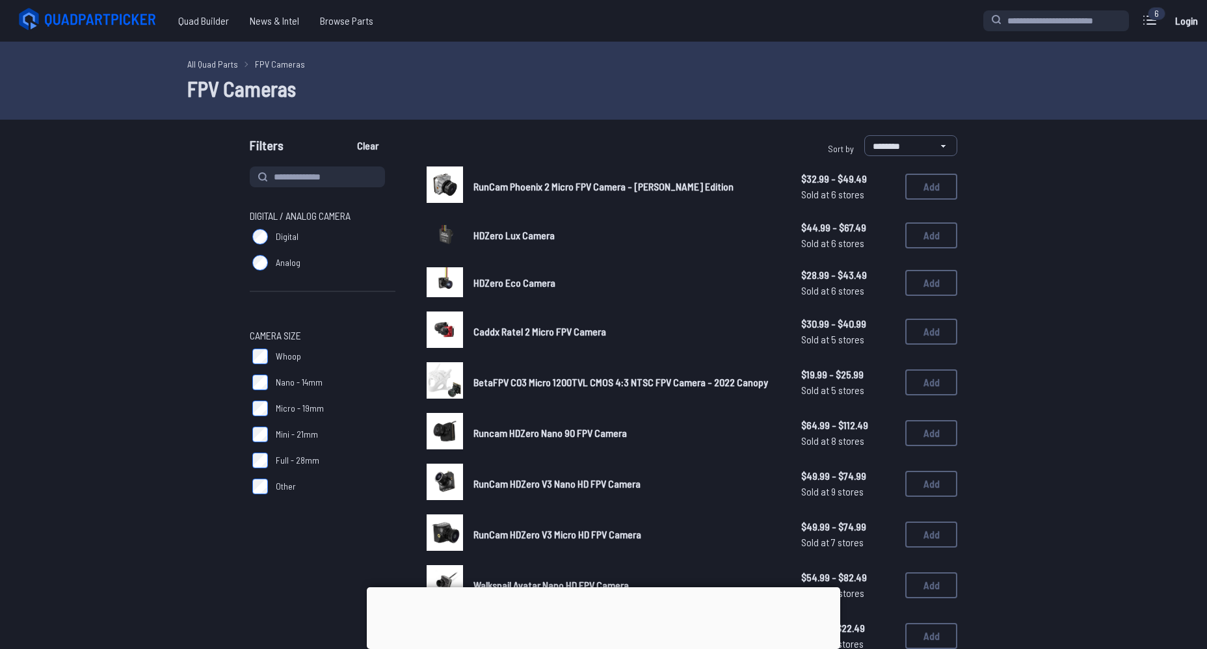
click at [290, 365] on label "Whoop" at bounding box center [323, 356] width 146 height 26
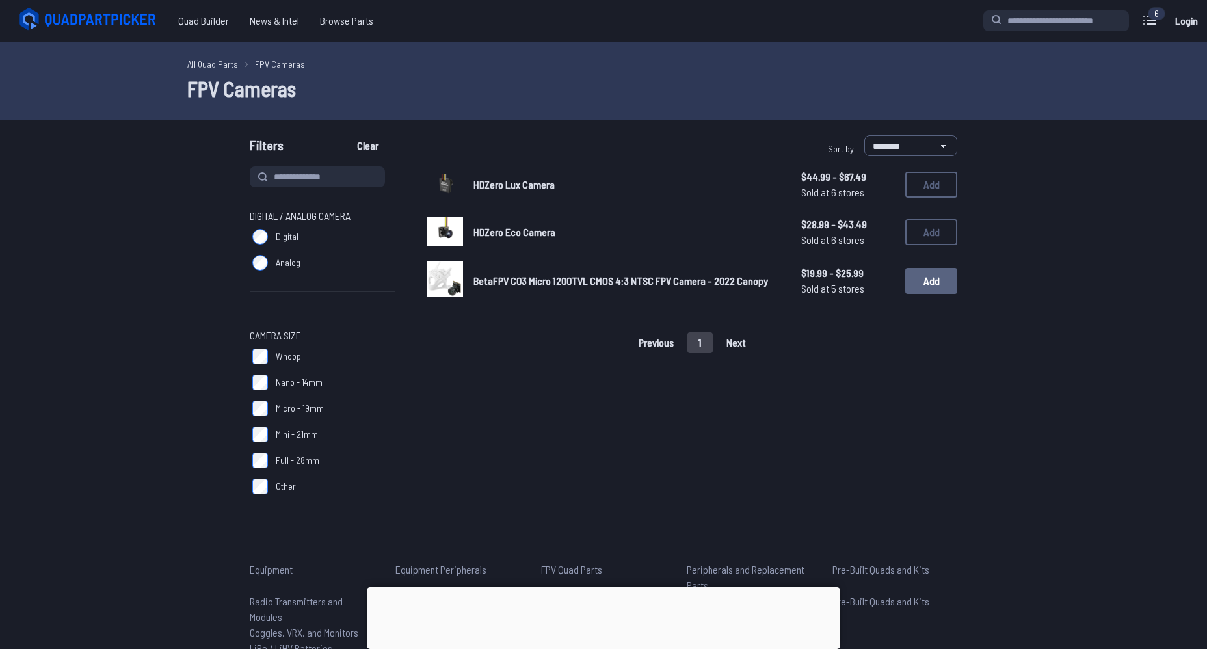
click at [938, 279] on button "Add" at bounding box center [931, 281] width 52 height 26
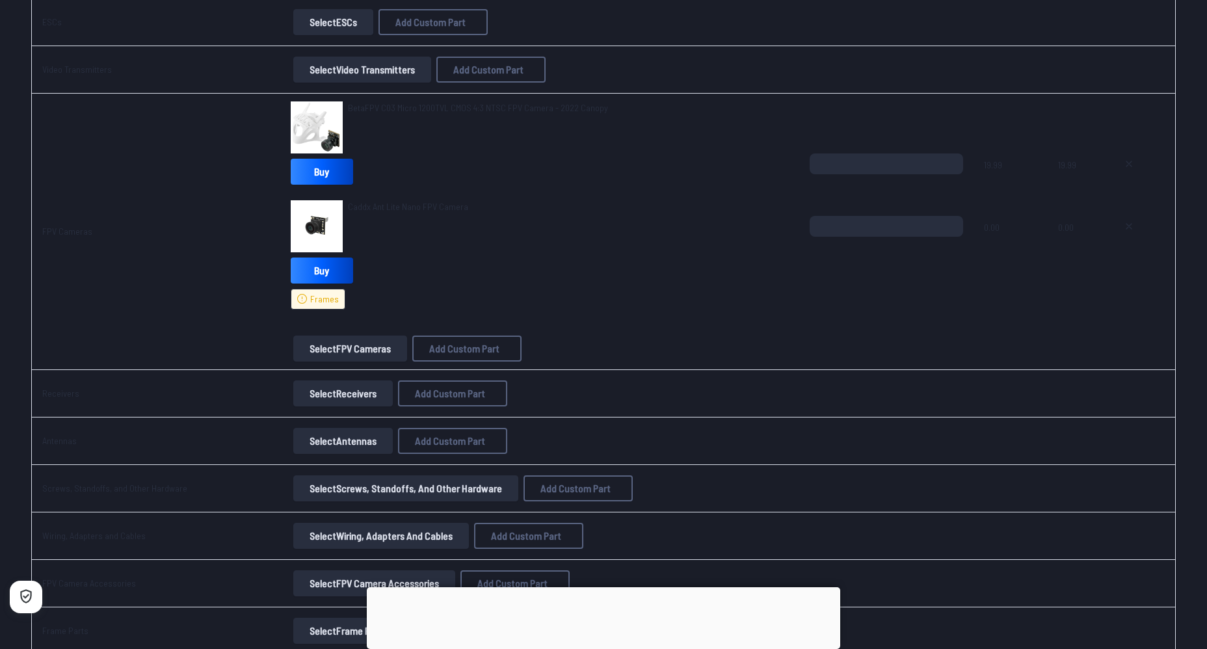
scroll to position [1040, 0]
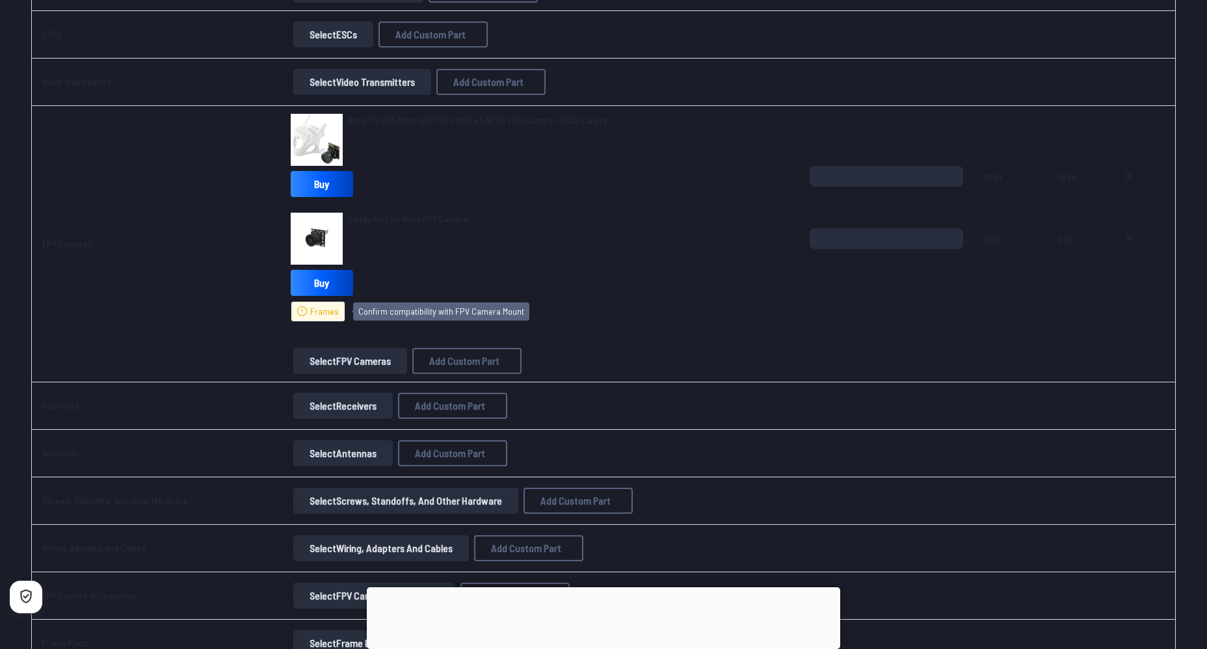
click at [323, 311] on span "Frames" at bounding box center [324, 311] width 29 height 13
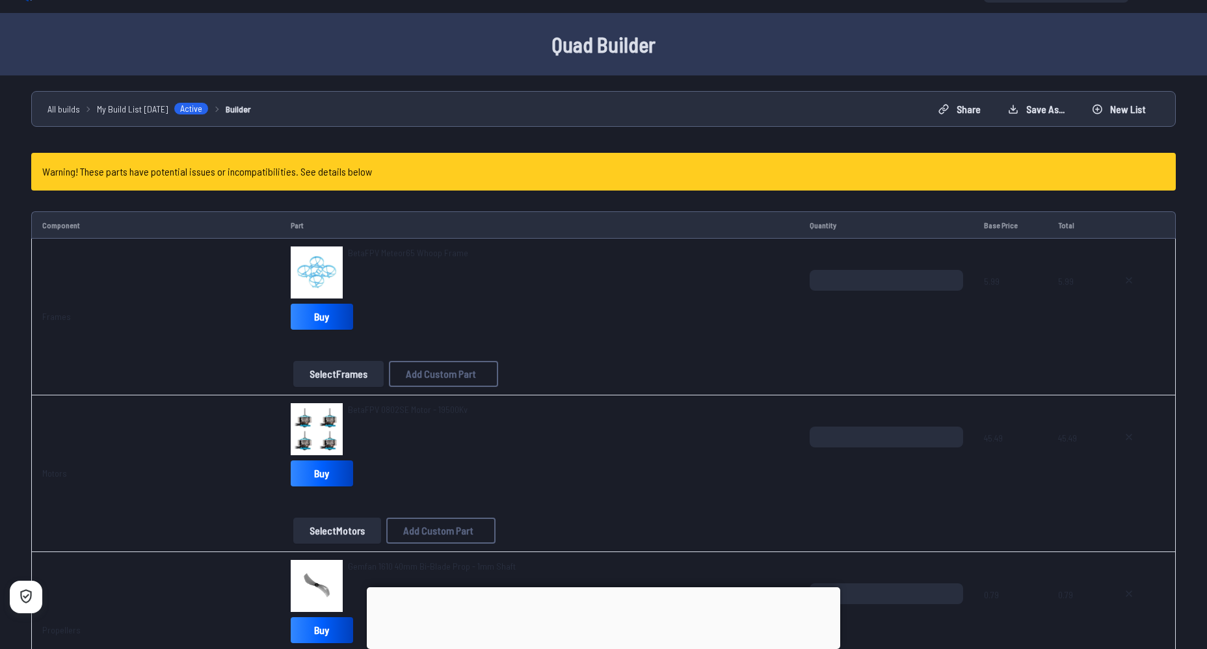
scroll to position [0, 0]
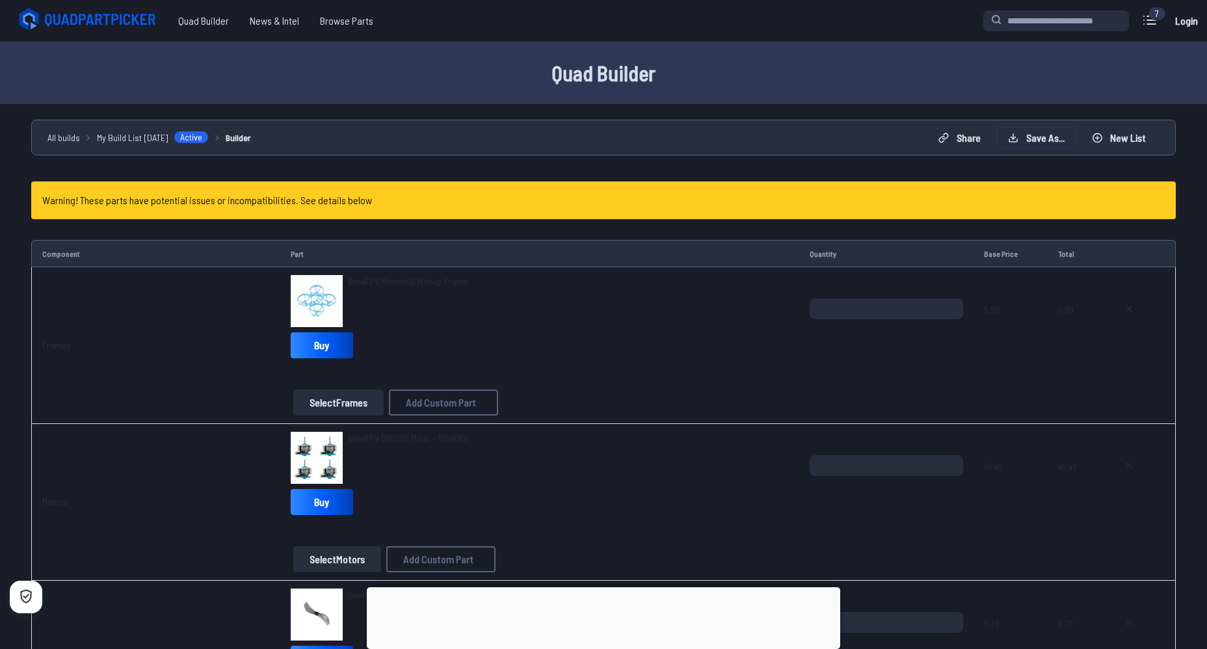
click at [1065, 127] on button "Save as..." at bounding box center [1036, 137] width 79 height 21
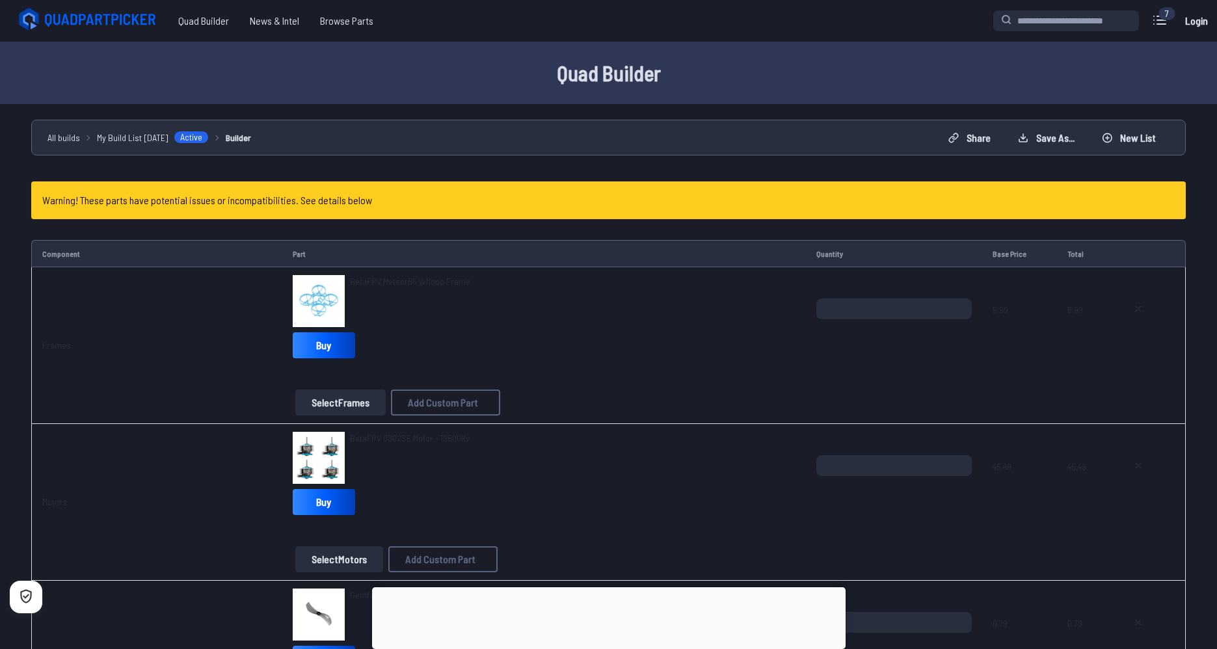
click at [743, 271] on button at bounding box center [731, 280] width 32 height 19
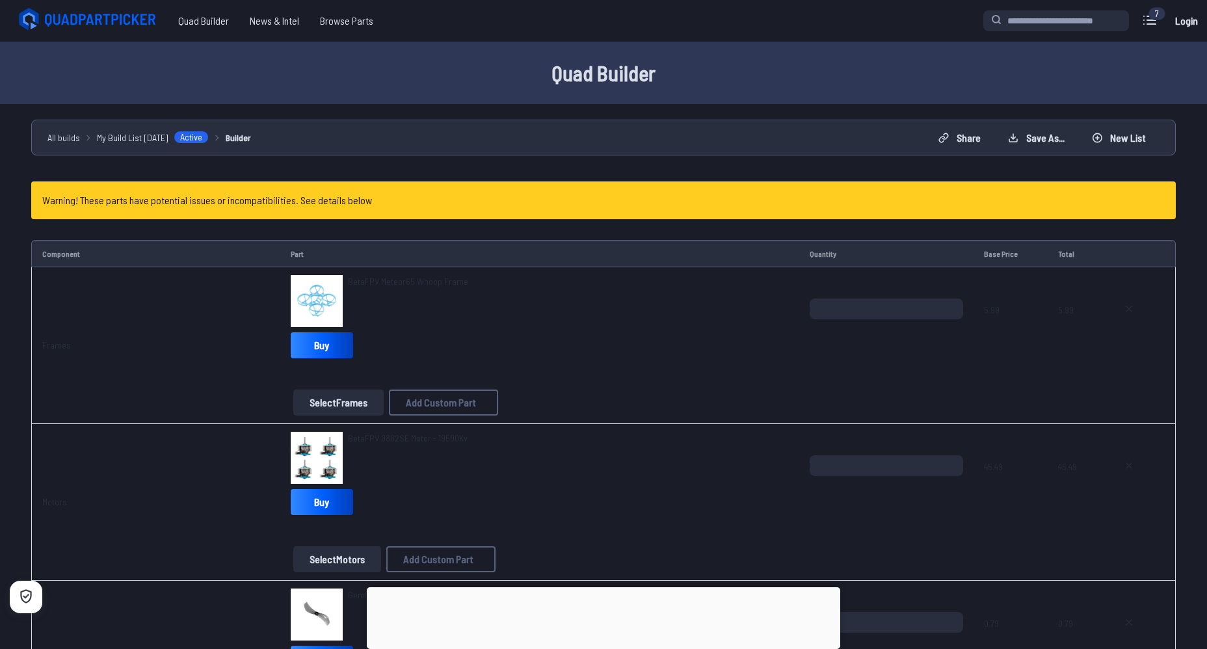
click at [107, 42] on div "Quad Builder" at bounding box center [603, 73] width 1207 height 62
click at [105, 22] on icon at bounding box center [89, 20] width 146 height 26
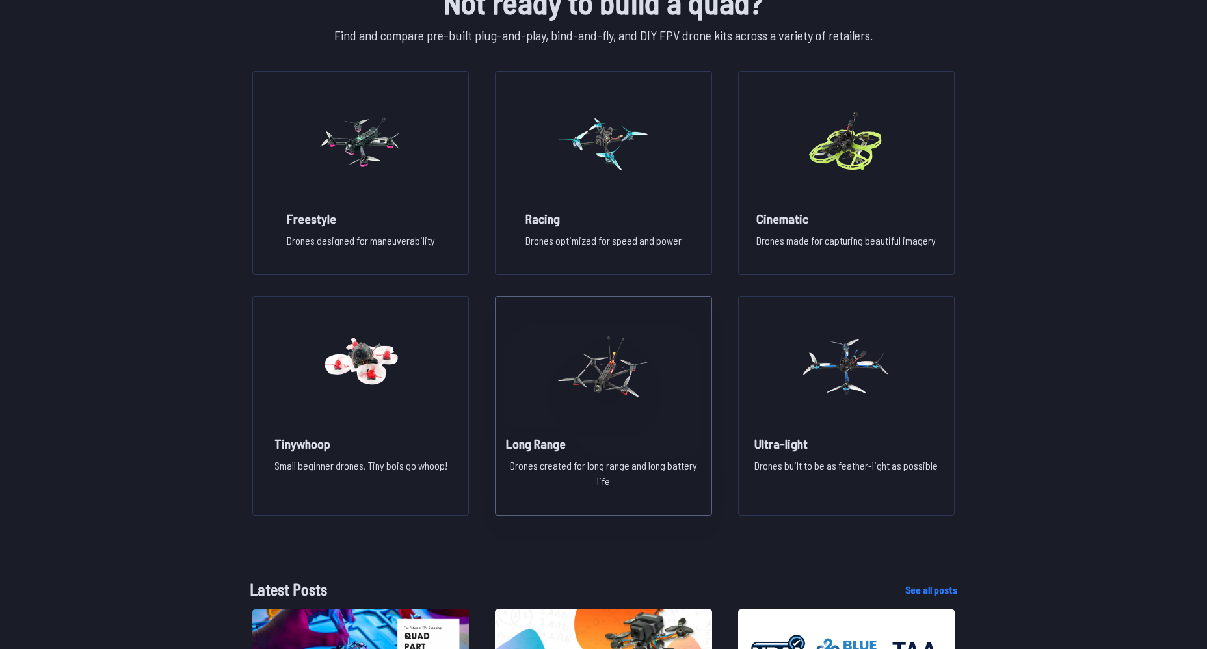
scroll to position [976, 0]
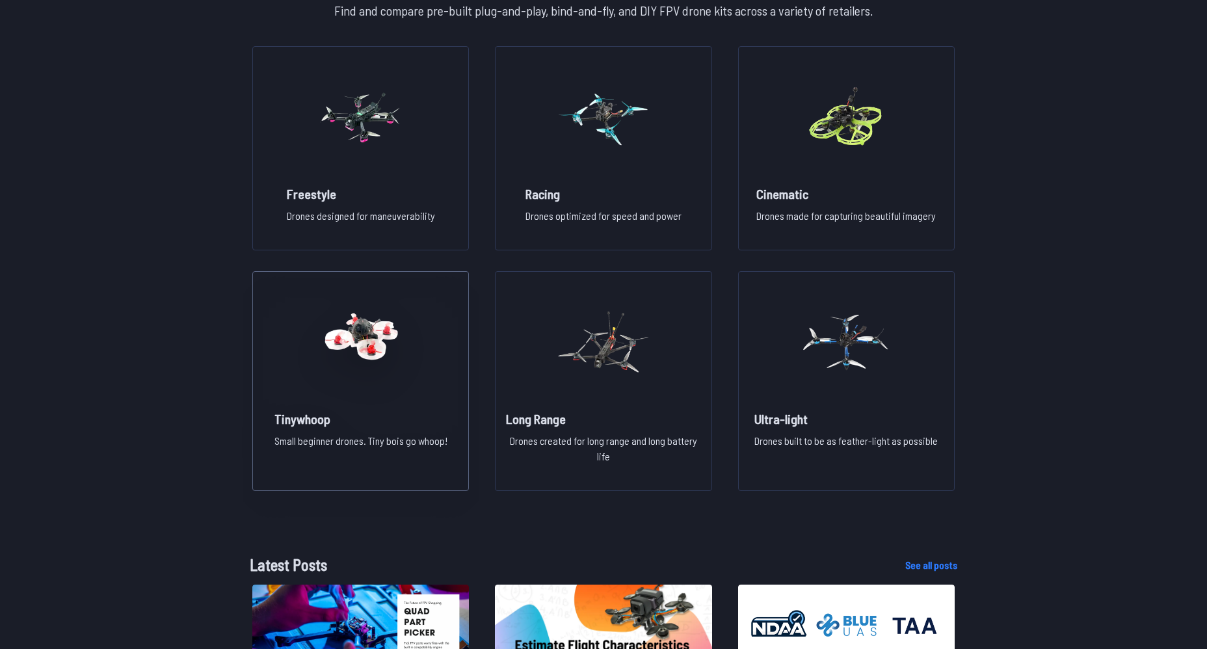
click at [372, 413] on h2 "Tinywhoop" at bounding box center [360, 419] width 173 height 18
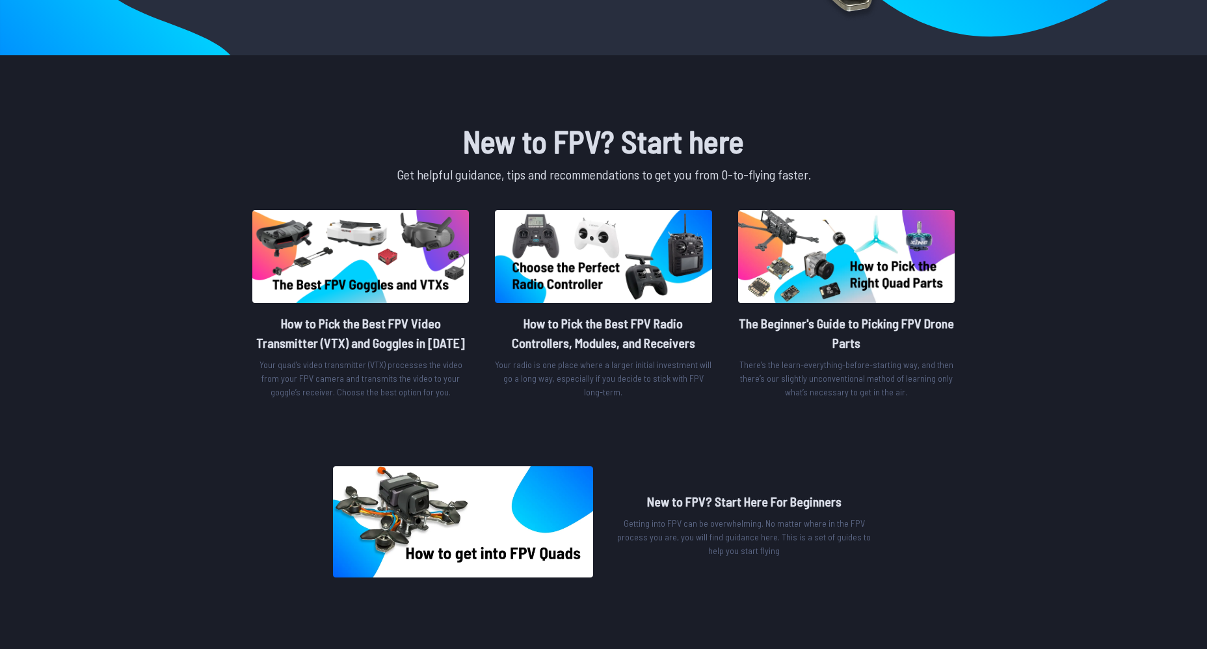
scroll to position [260, 0]
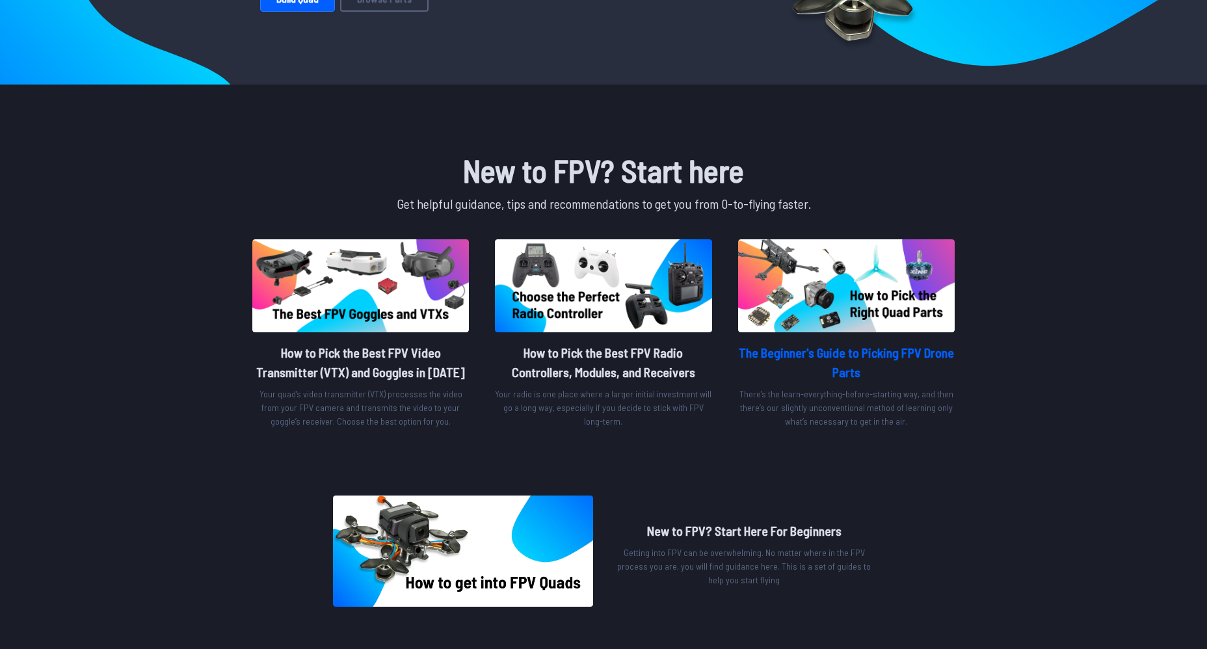
click at [866, 345] on h2 "The Beginner's Guide to Picking FPV Drone Parts" at bounding box center [846, 362] width 217 height 39
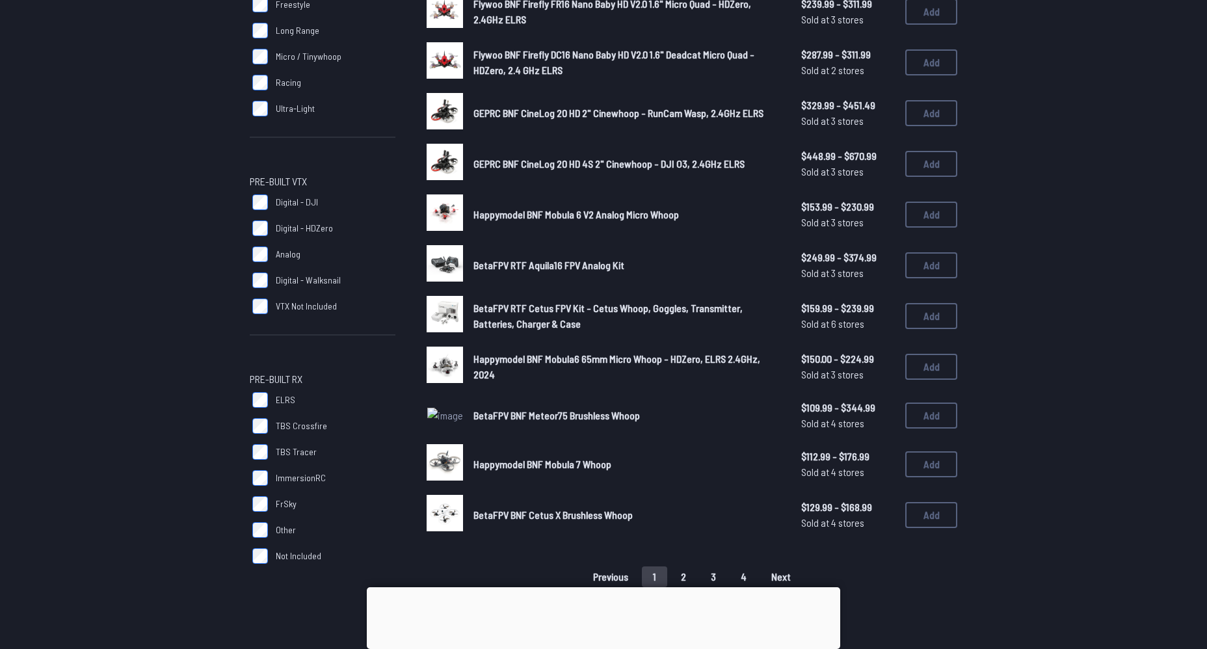
scroll to position [650, 0]
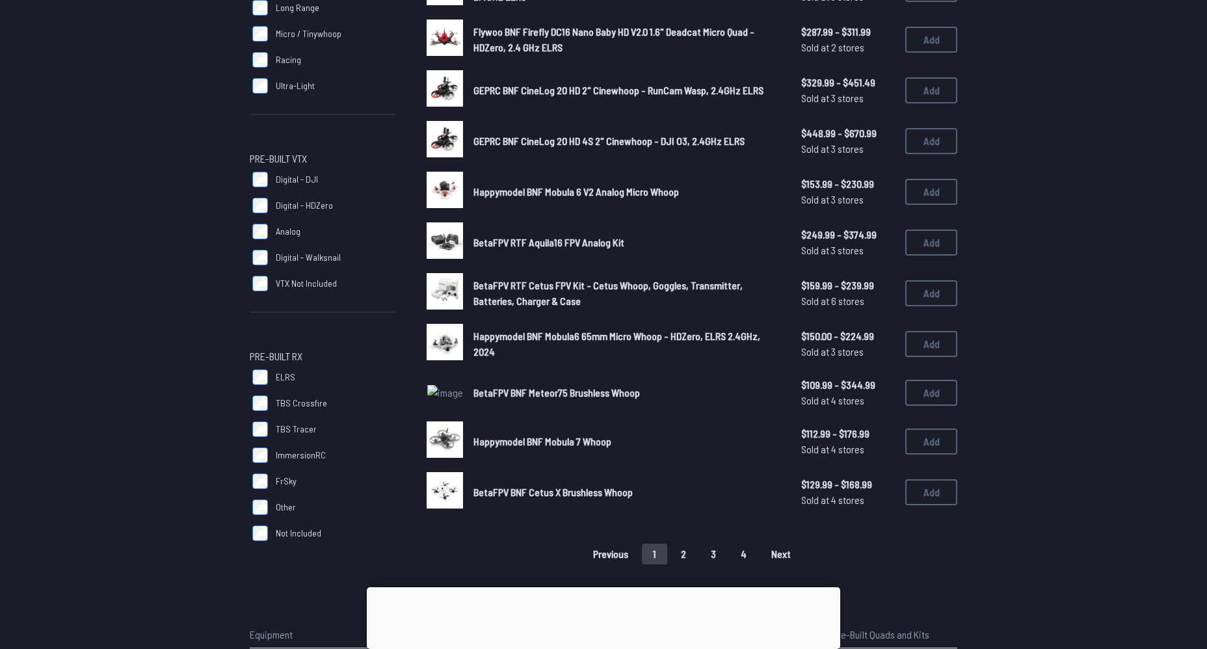
click at [276, 232] on span "Analog" at bounding box center [288, 231] width 25 height 13
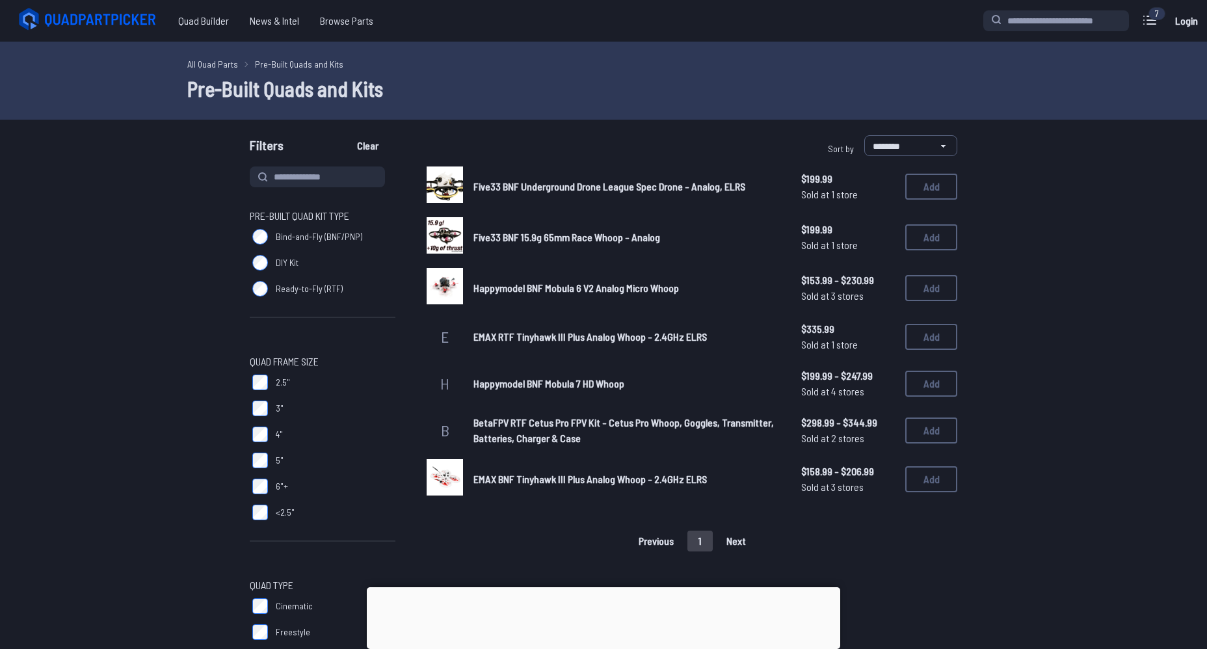
click at [270, 382] on label "2.5"" at bounding box center [323, 382] width 146 height 26
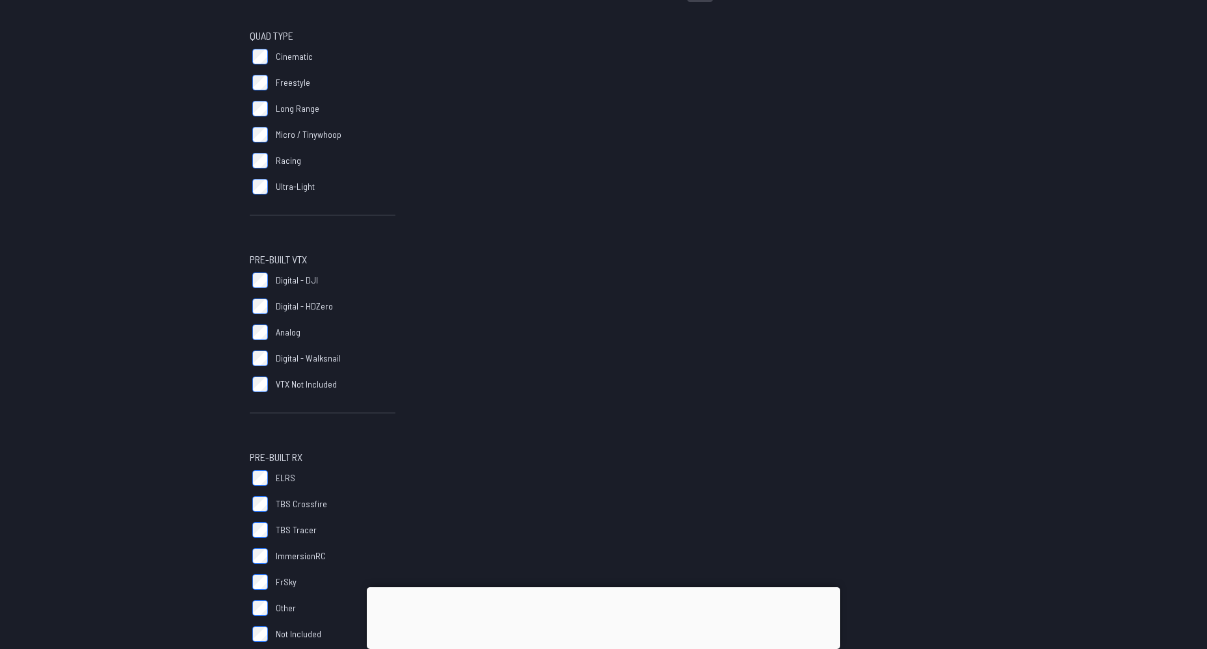
scroll to position [585, 0]
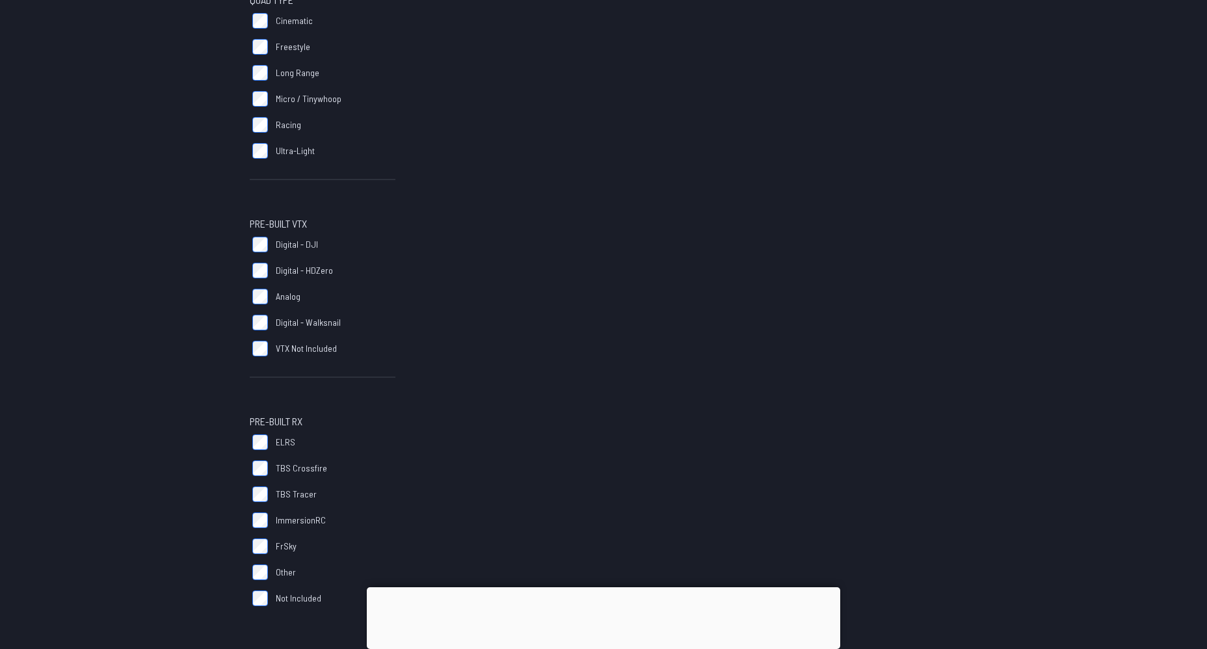
click at [284, 445] on span "ELRS" at bounding box center [286, 442] width 20 height 13
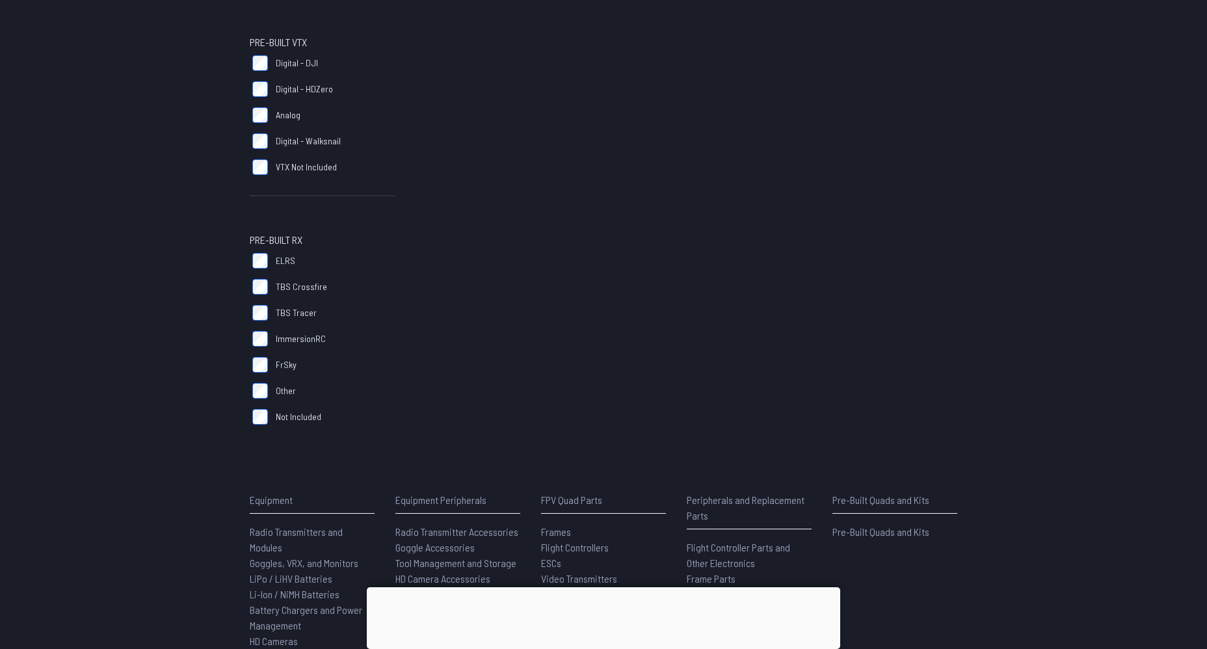
scroll to position [780, 0]
